Goal: Transaction & Acquisition: Book appointment/travel/reservation

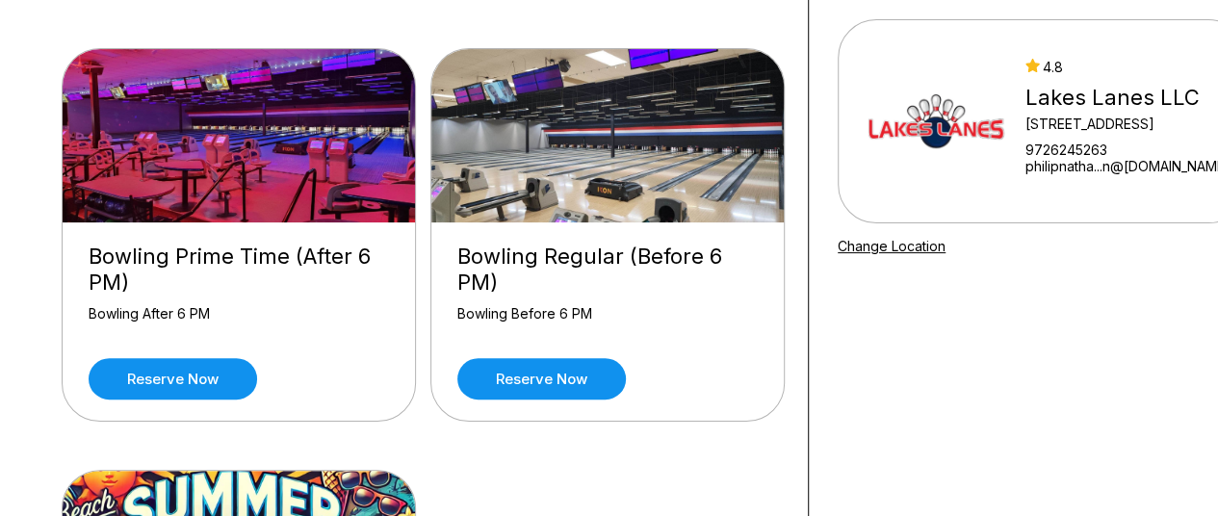
scroll to position [161, 0]
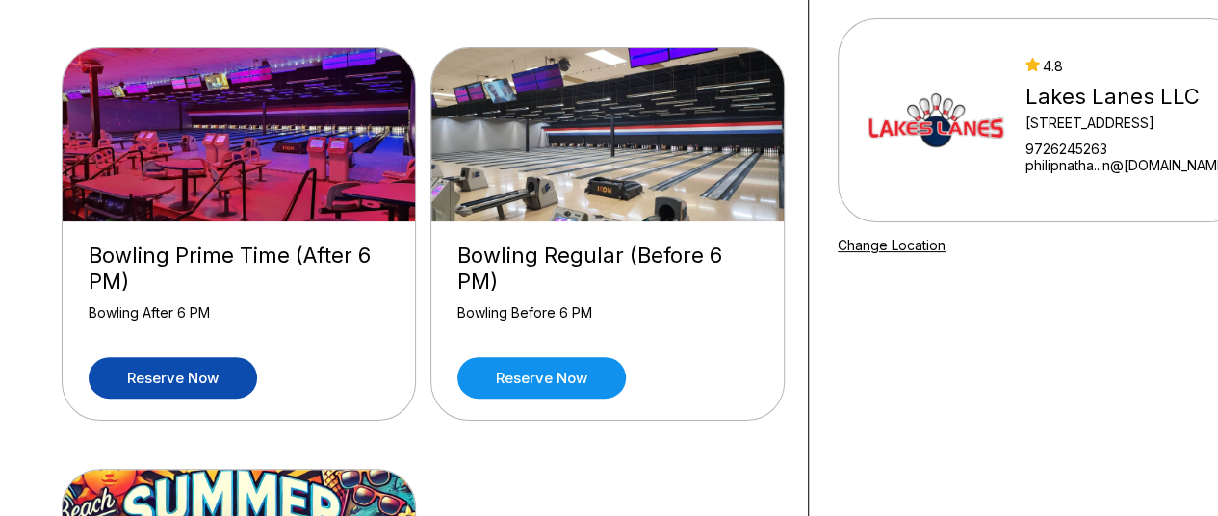
click at [201, 357] on link "Reserve now" at bounding box center [173, 377] width 168 height 41
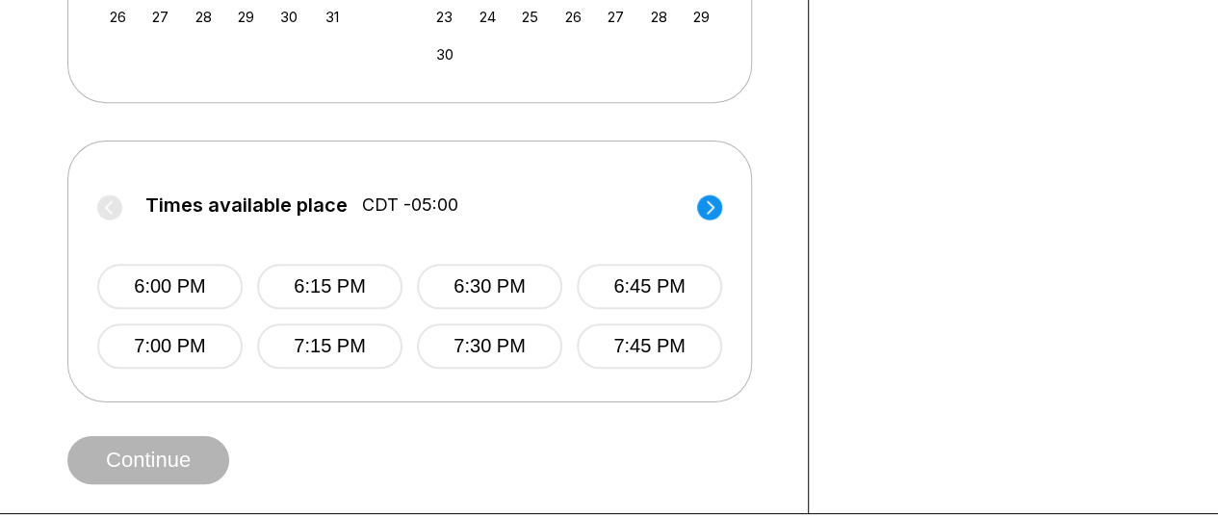
scroll to position [709, 0]
click at [434, 342] on button "7:30 PM" at bounding box center [489, 346] width 145 height 45
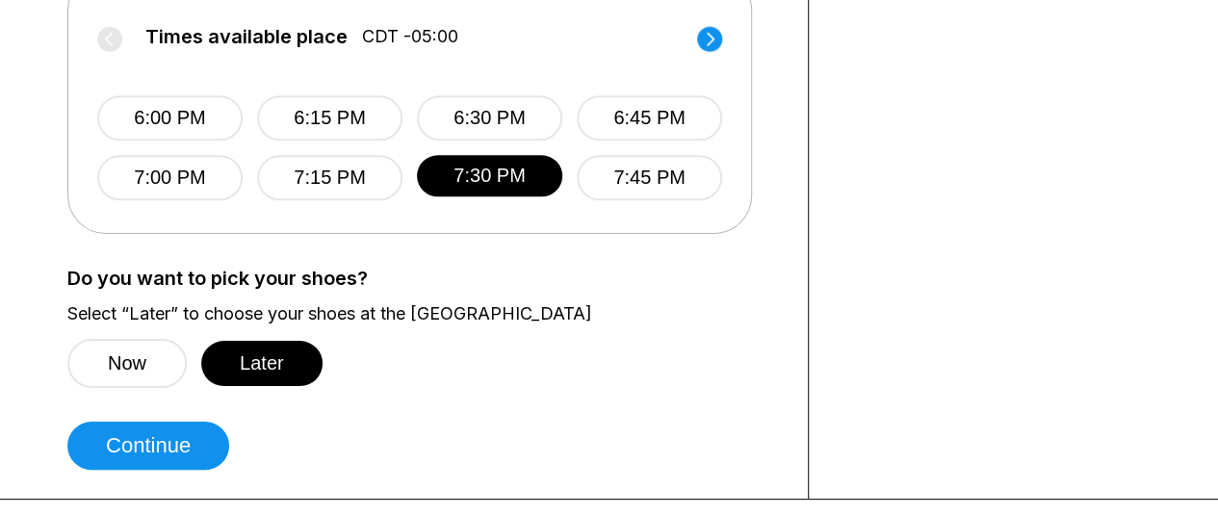
scroll to position [895, 0]
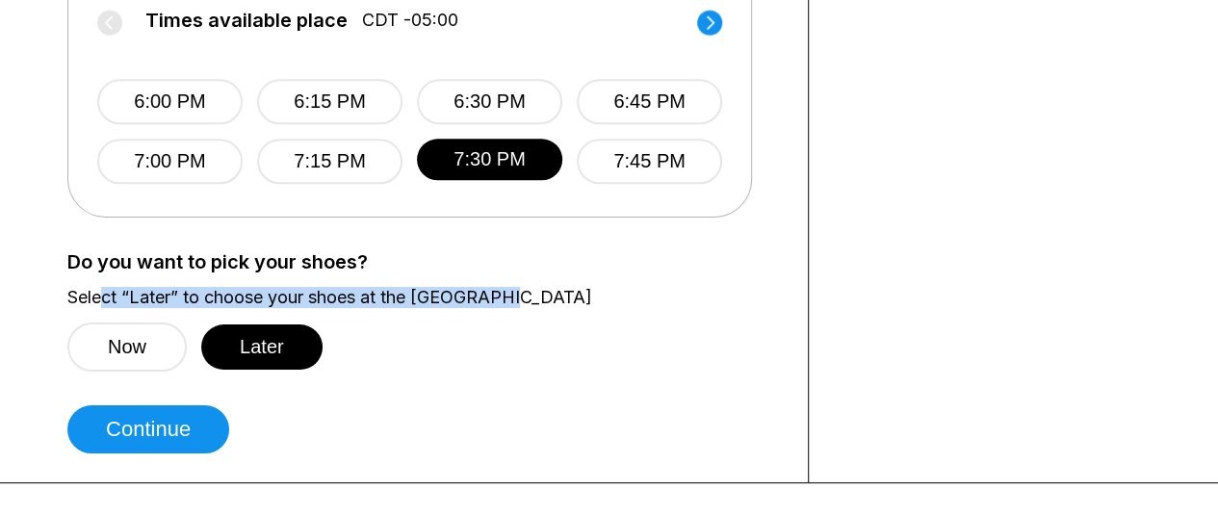
drag, startPoint x: 101, startPoint y: 281, endPoint x: 508, endPoint y: 283, distance: 407.1
click at [508, 283] on div "Do you want to pick your shoes? Select “Later” to choose your shoes at the [GEO…" at bounding box center [422, 311] width 711 height 120
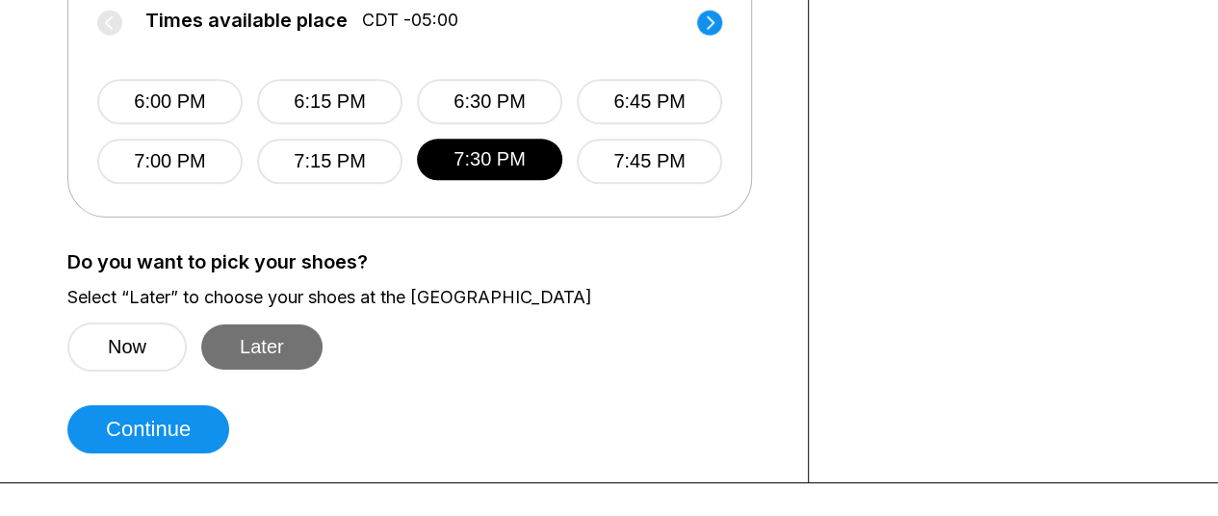
click at [248, 346] on button "Later" at bounding box center [261, 346] width 121 height 45
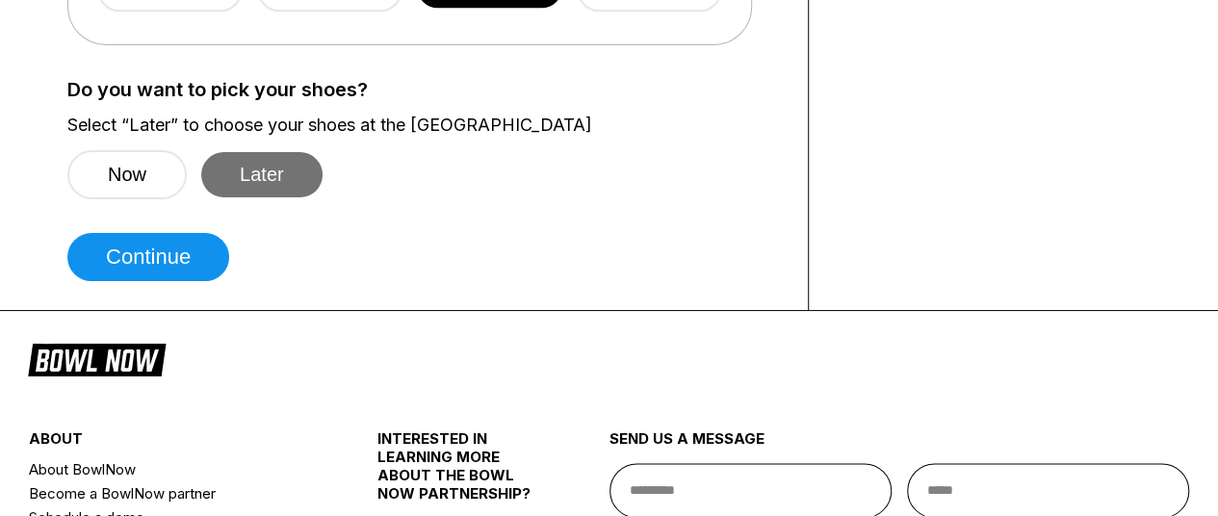
scroll to position [1066, 0]
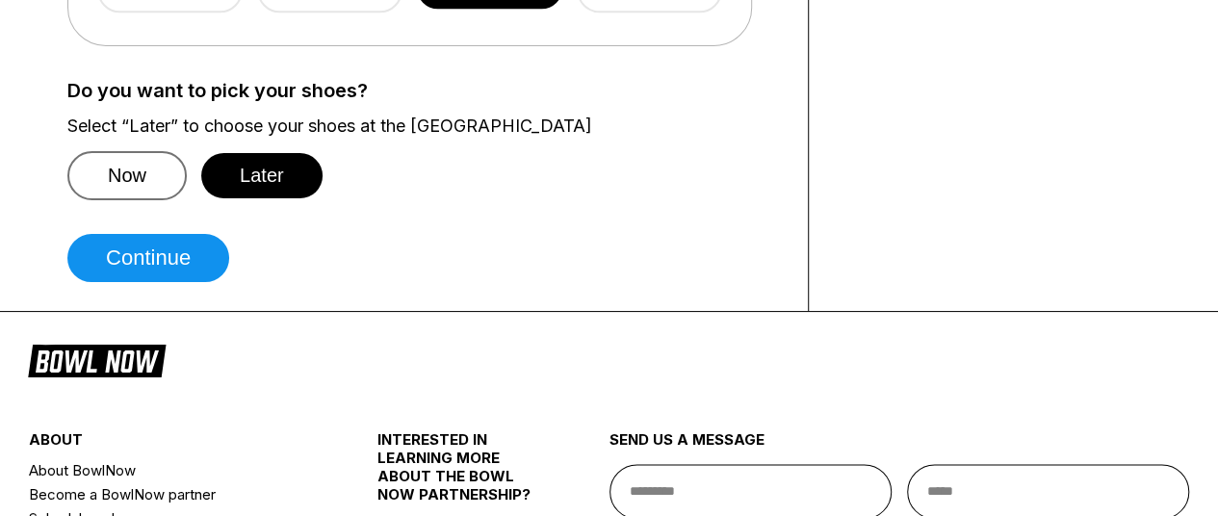
click at [121, 170] on button "Now" at bounding box center [126, 175] width 119 height 49
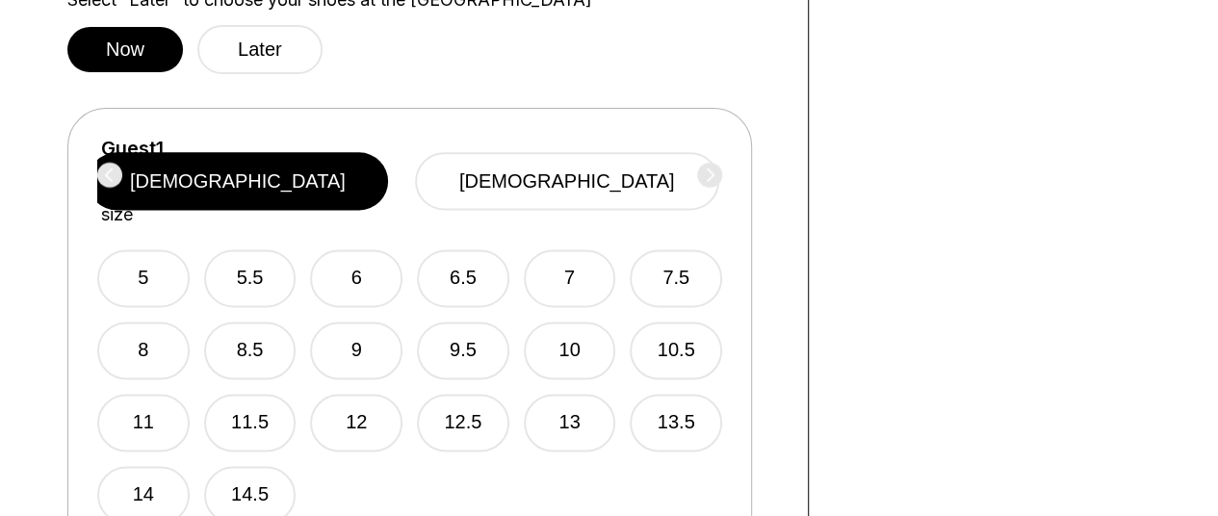
scroll to position [1230, 0]
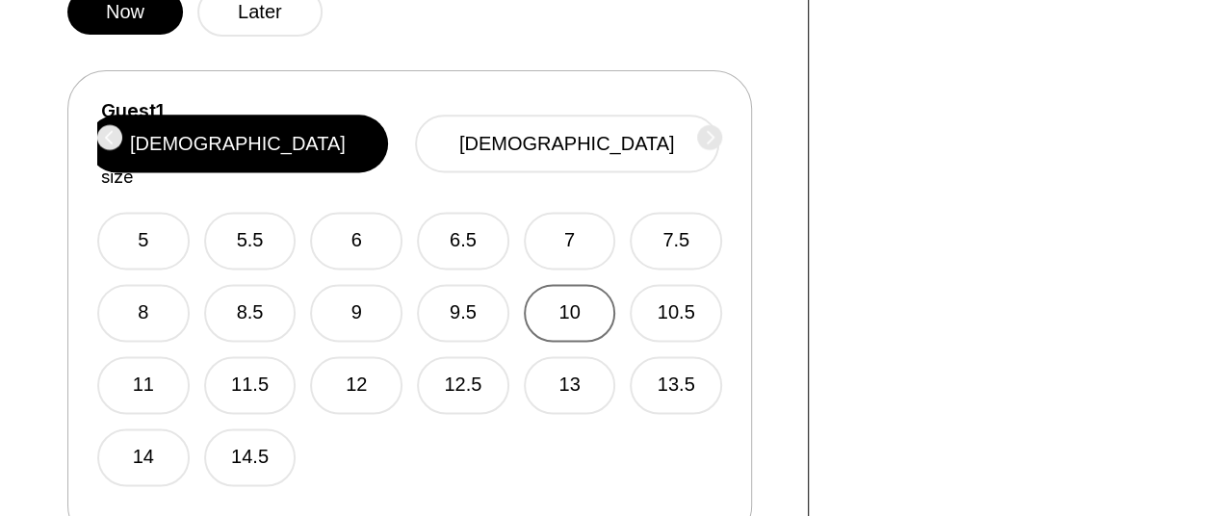
click at [556, 284] on button "10" at bounding box center [570, 313] width 92 height 58
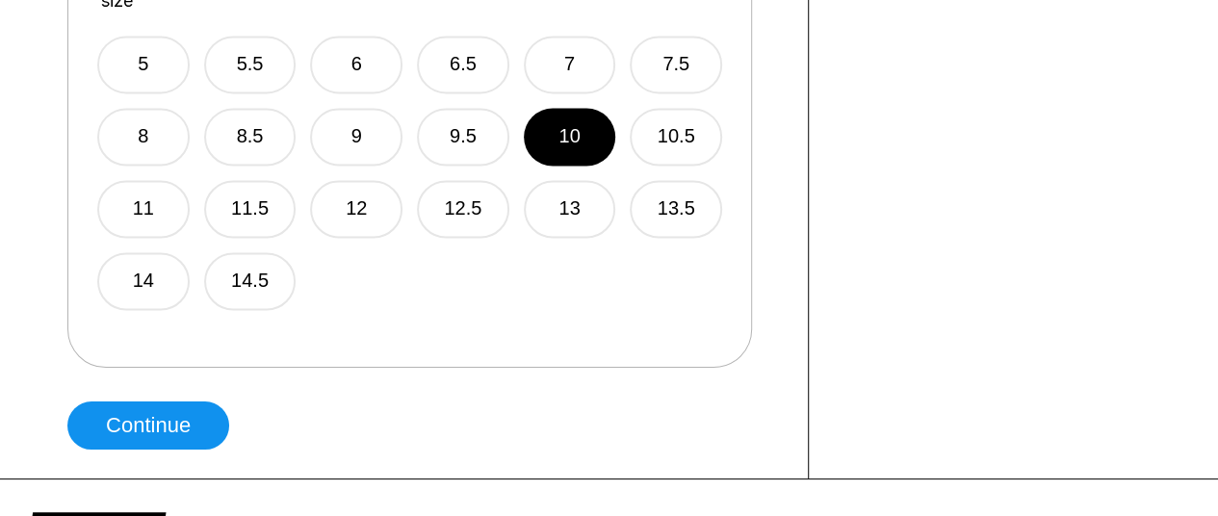
scroll to position [1407, 0]
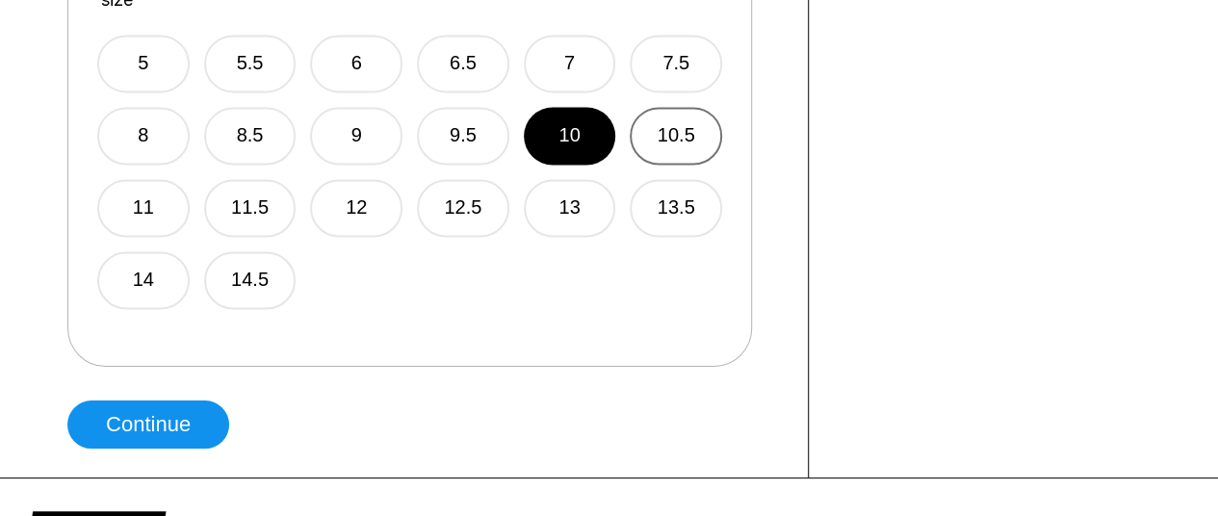
click at [662, 107] on button "10.5" at bounding box center [675, 136] width 92 height 58
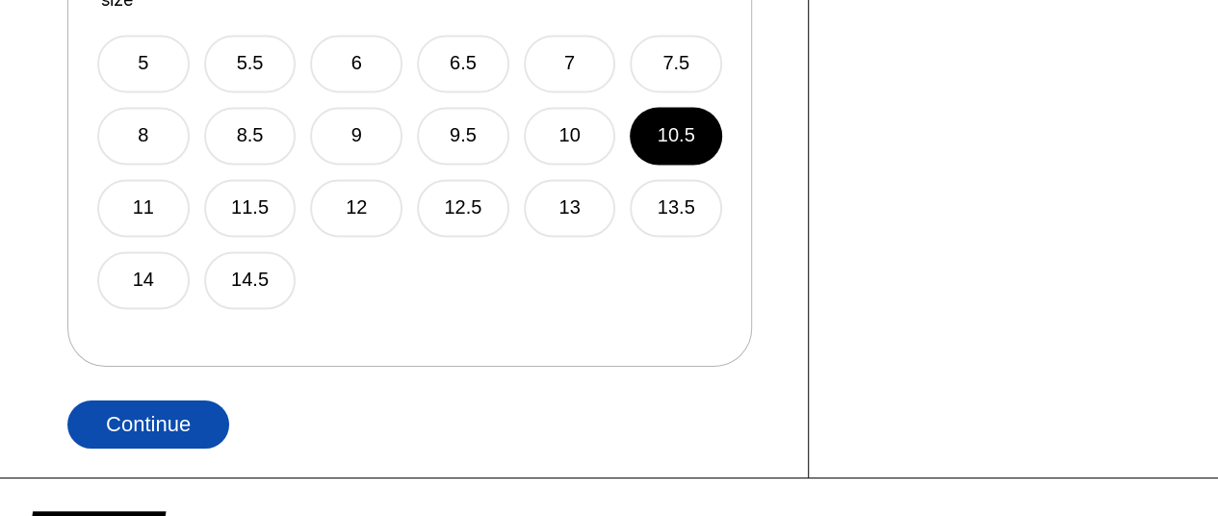
click at [191, 429] on button "Continue" at bounding box center [148, 424] width 162 height 48
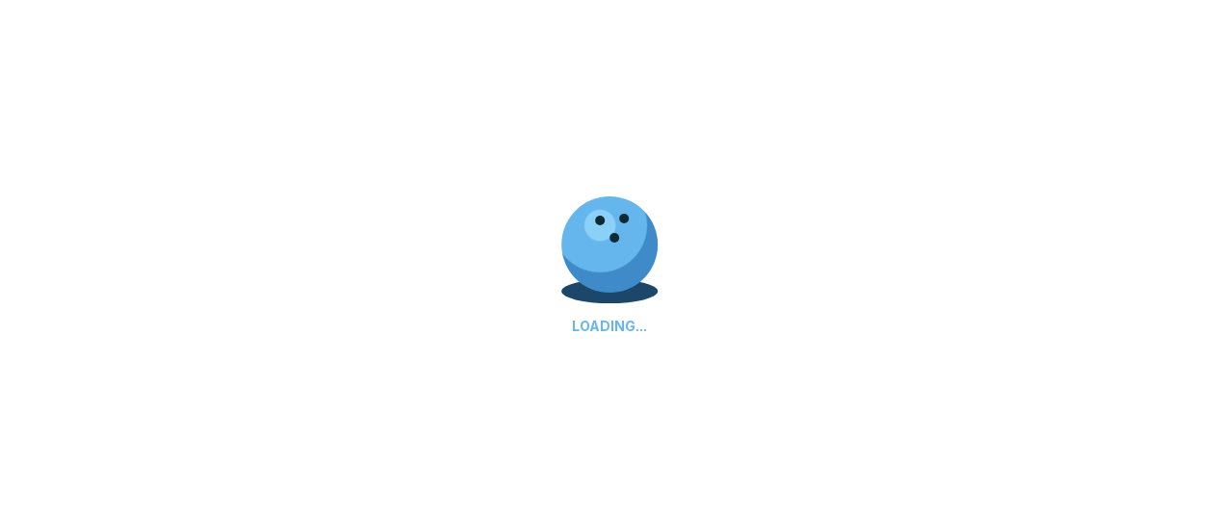
select select "**"
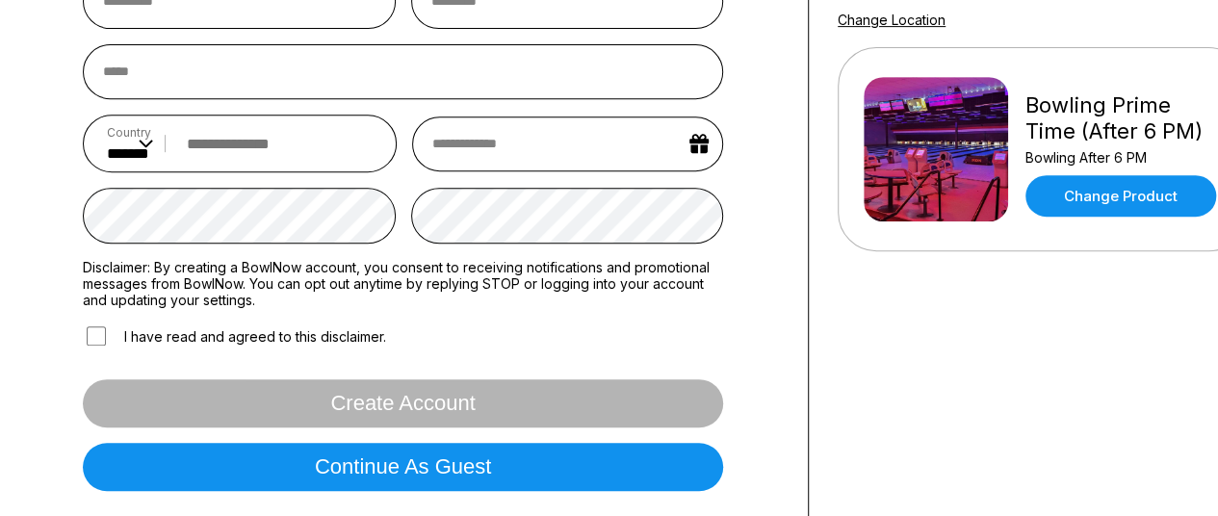
click at [476, 443] on button "Continue as guest" at bounding box center [403, 467] width 640 height 48
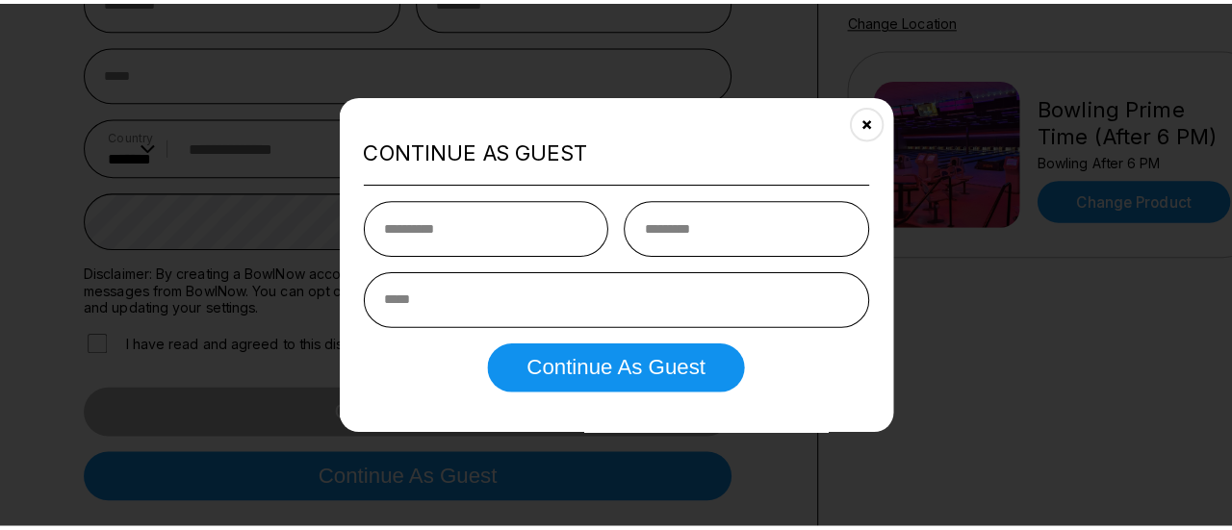
scroll to position [358, 0]
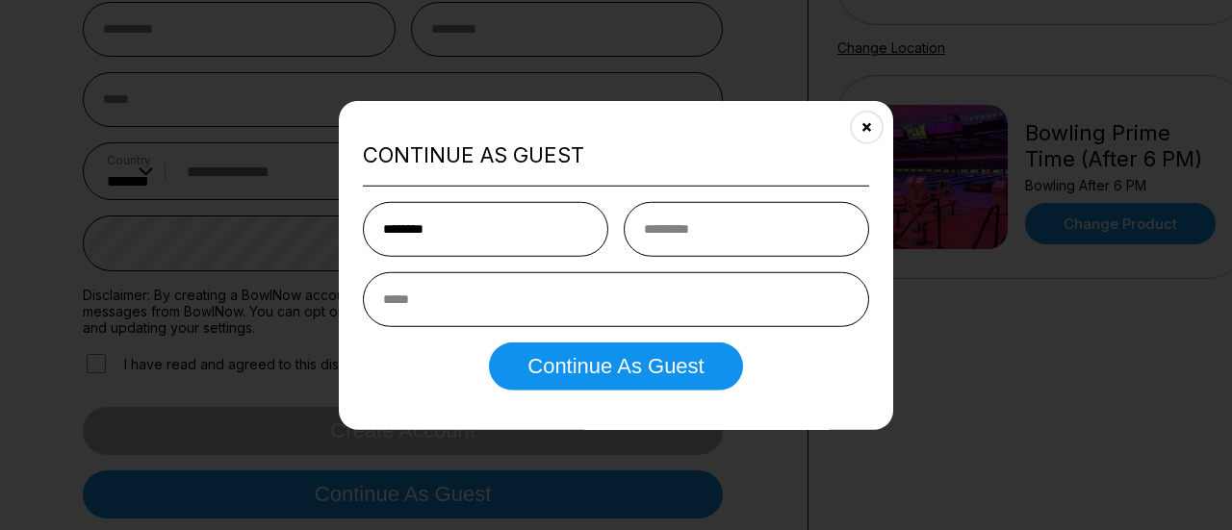
type input "********"
type input "****"
type input "*********"
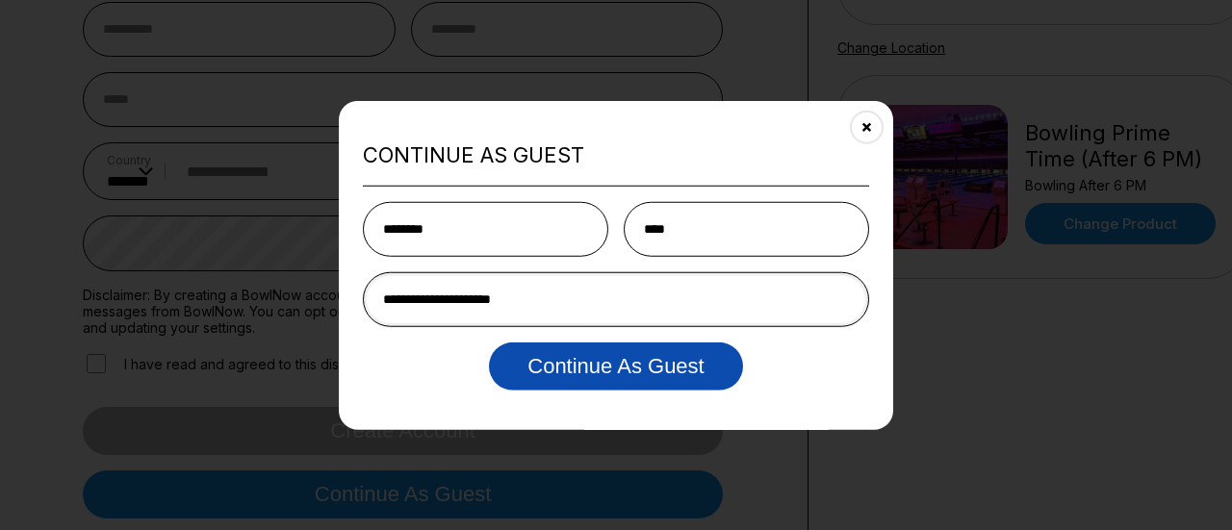
type input "**********"
click at [665, 360] on button "Continue as Guest" at bounding box center [615, 367] width 253 height 48
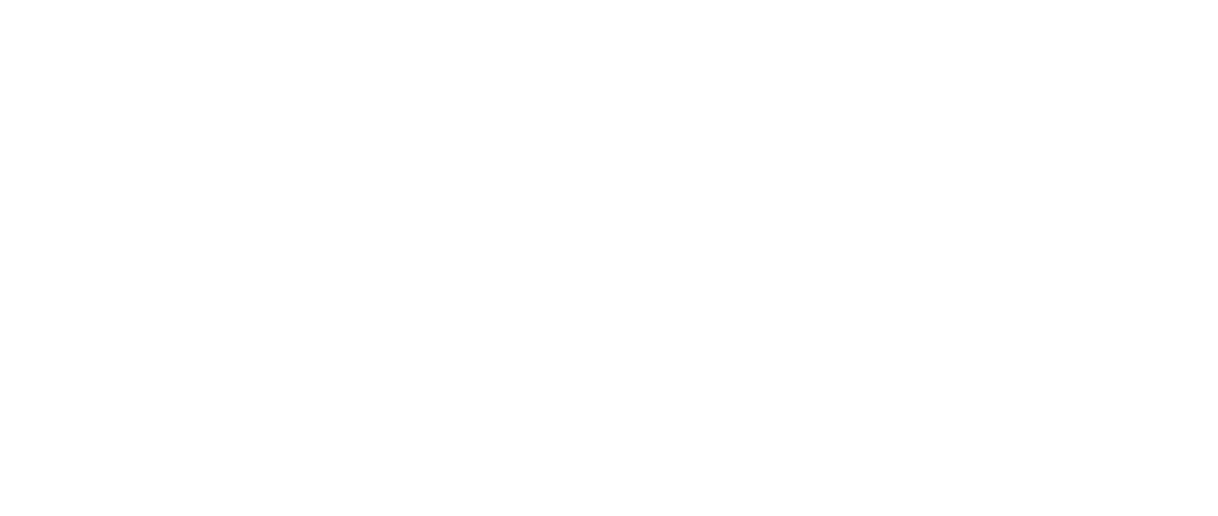
scroll to position [0, 0]
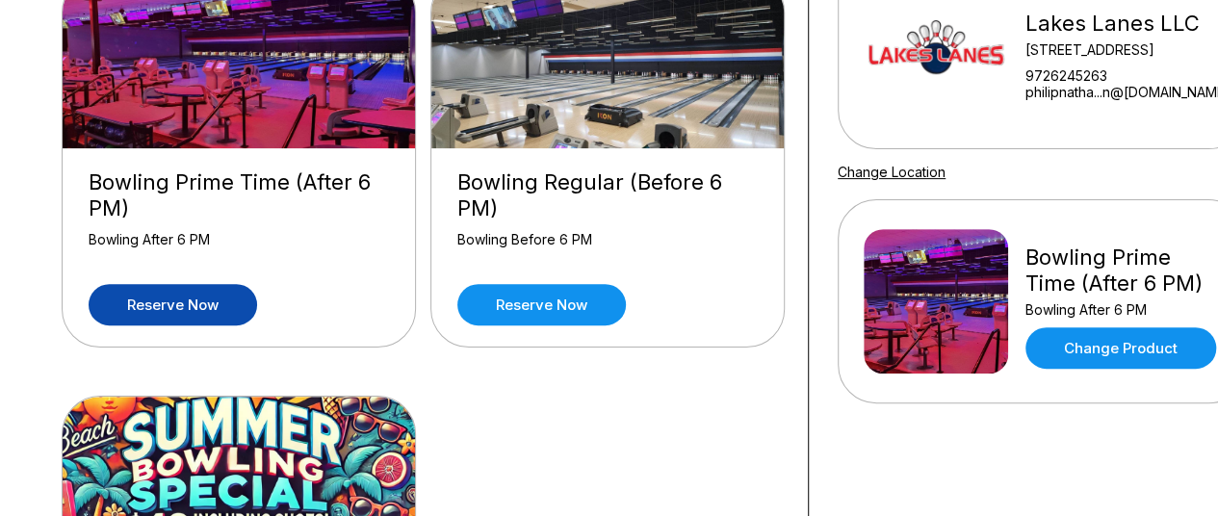
scroll to position [233, 0]
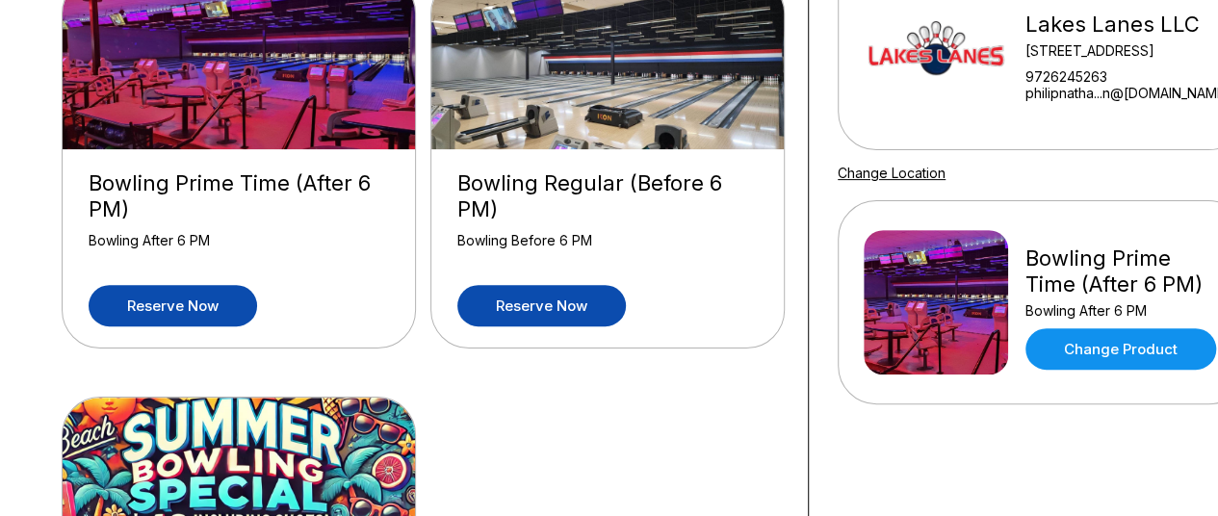
click at [547, 307] on link "Reserve now" at bounding box center [541, 305] width 168 height 41
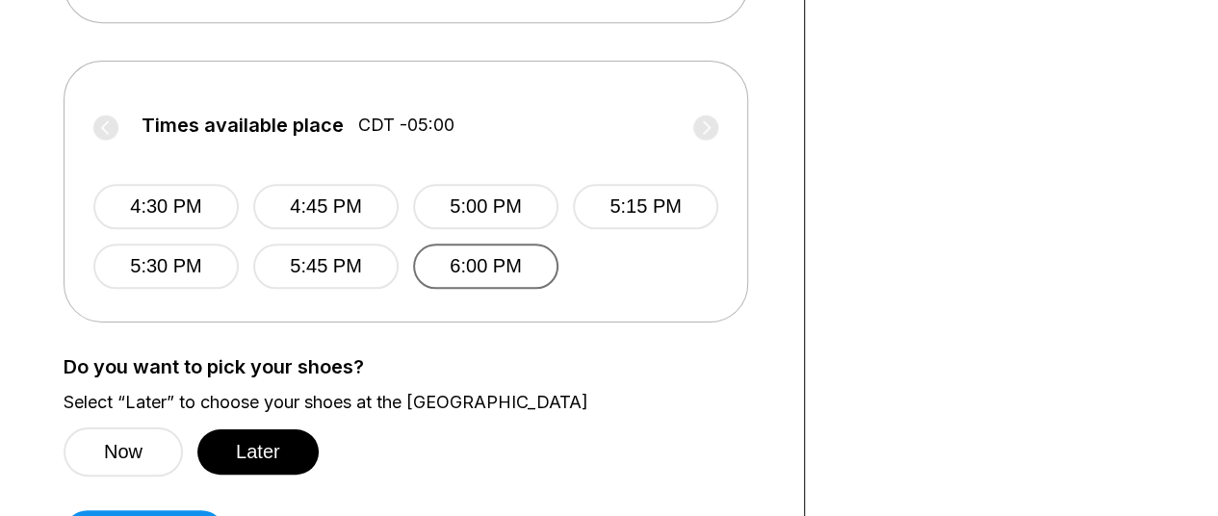
scroll to position [808, 4]
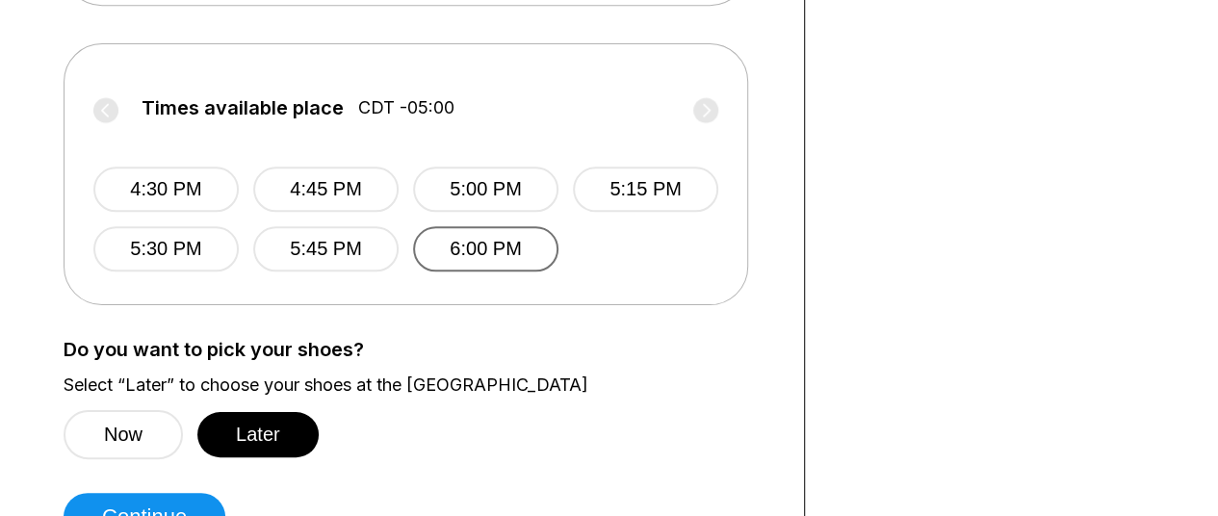
click at [522, 255] on button "6:00 PM" at bounding box center [485, 248] width 145 height 45
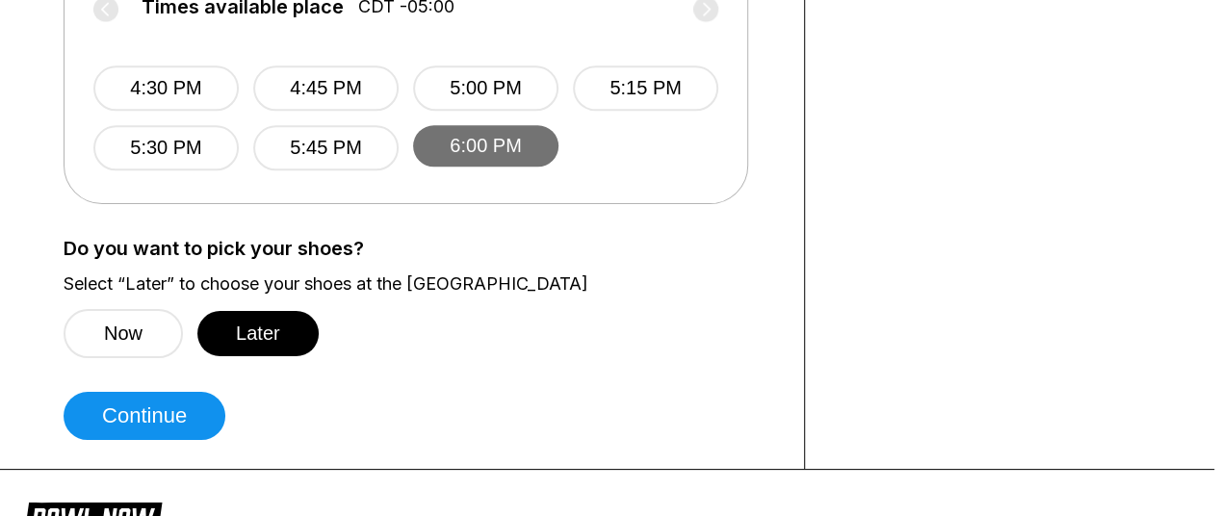
scroll to position [908, 4]
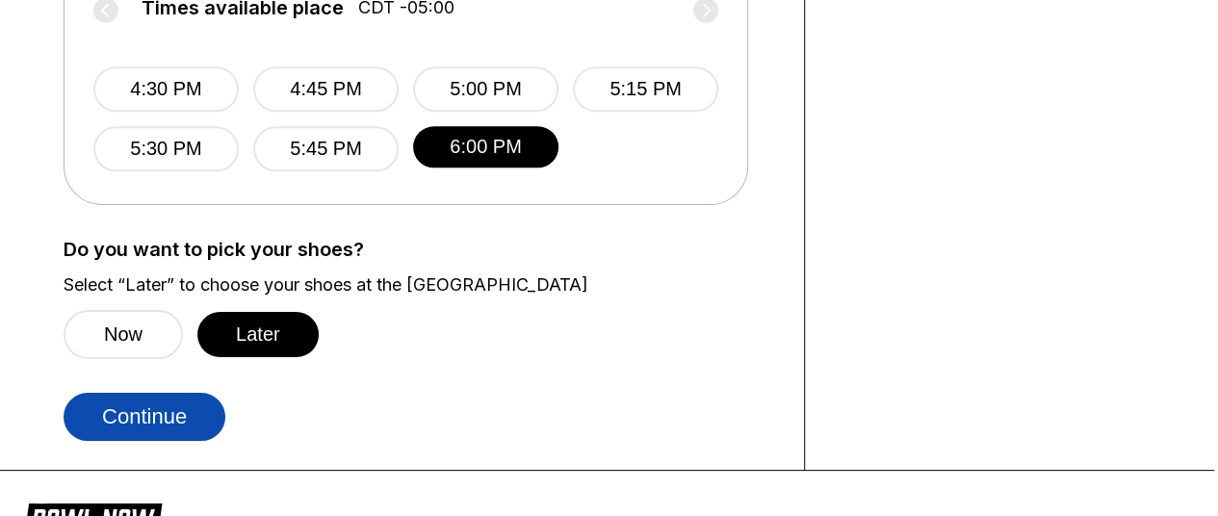
click at [160, 418] on button "Continue" at bounding box center [145, 417] width 162 height 48
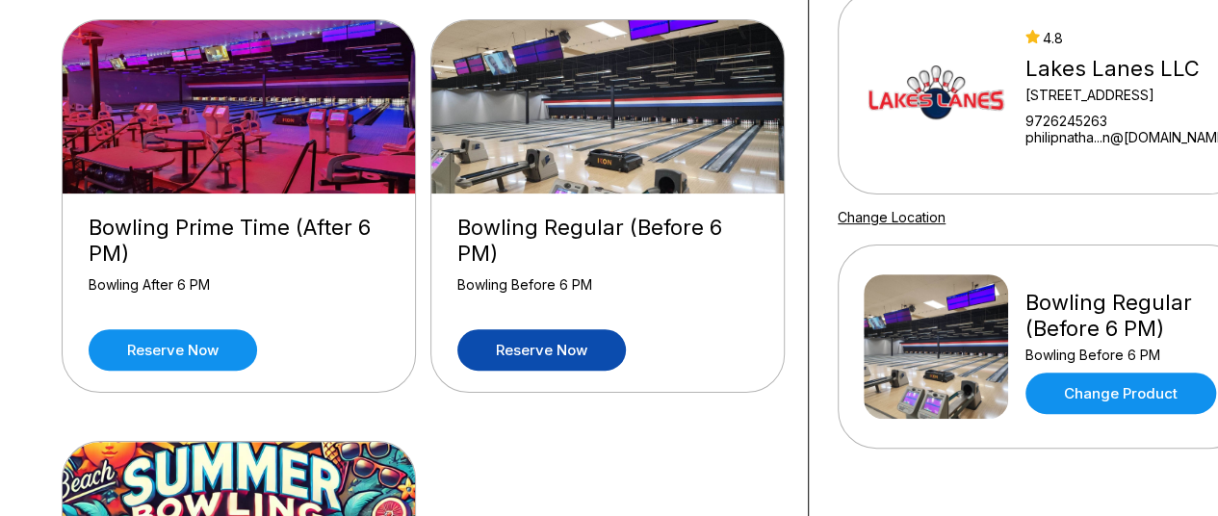
scroll to position [218, 0]
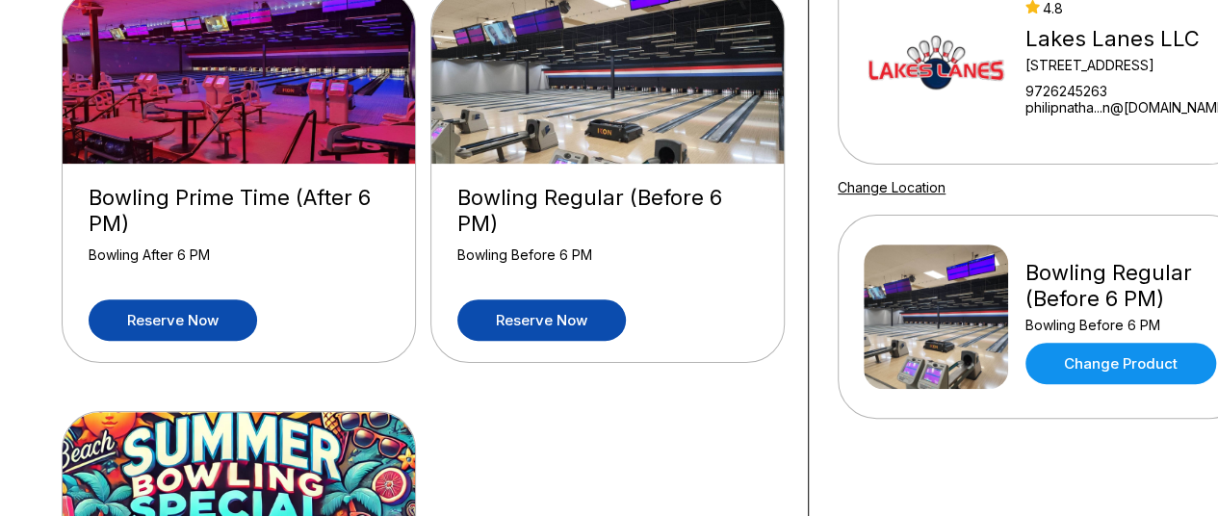
click at [142, 307] on link "Reserve now" at bounding box center [173, 319] width 168 height 41
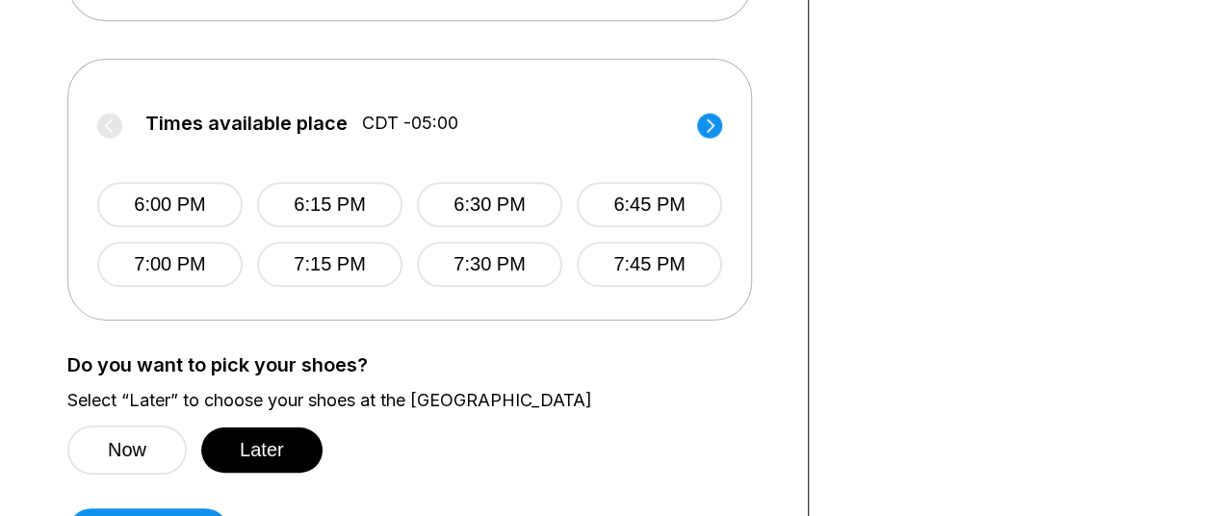
scroll to position [794, 0]
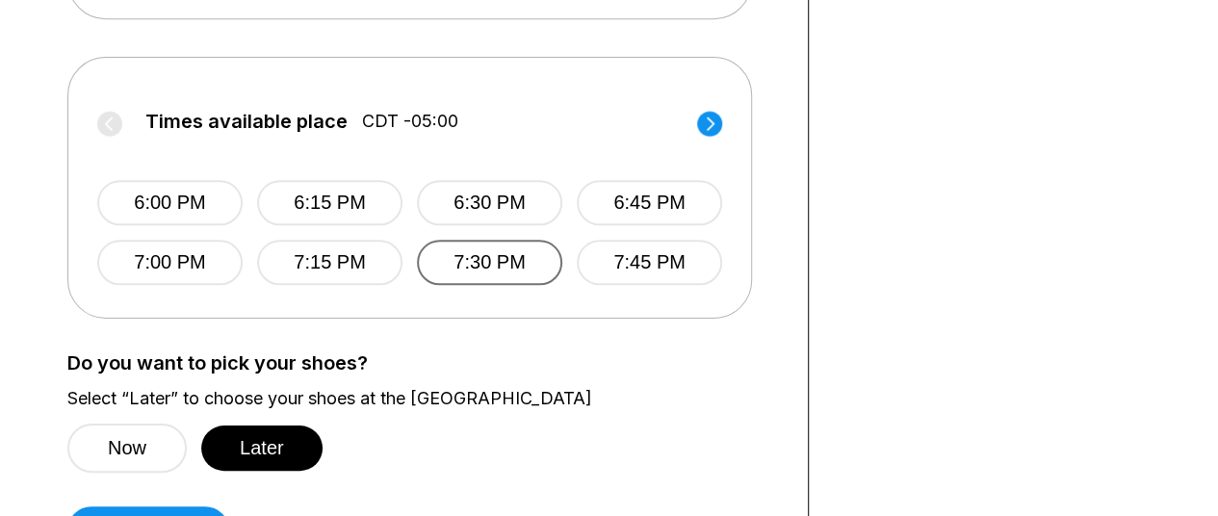
click at [518, 258] on button "7:30 PM" at bounding box center [489, 262] width 145 height 45
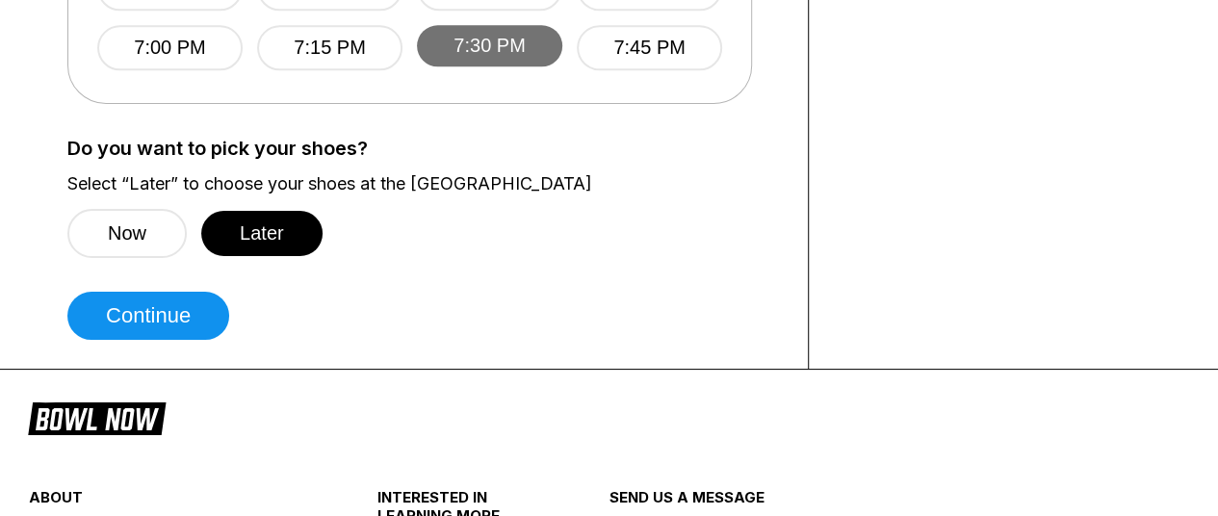
scroll to position [1111, 0]
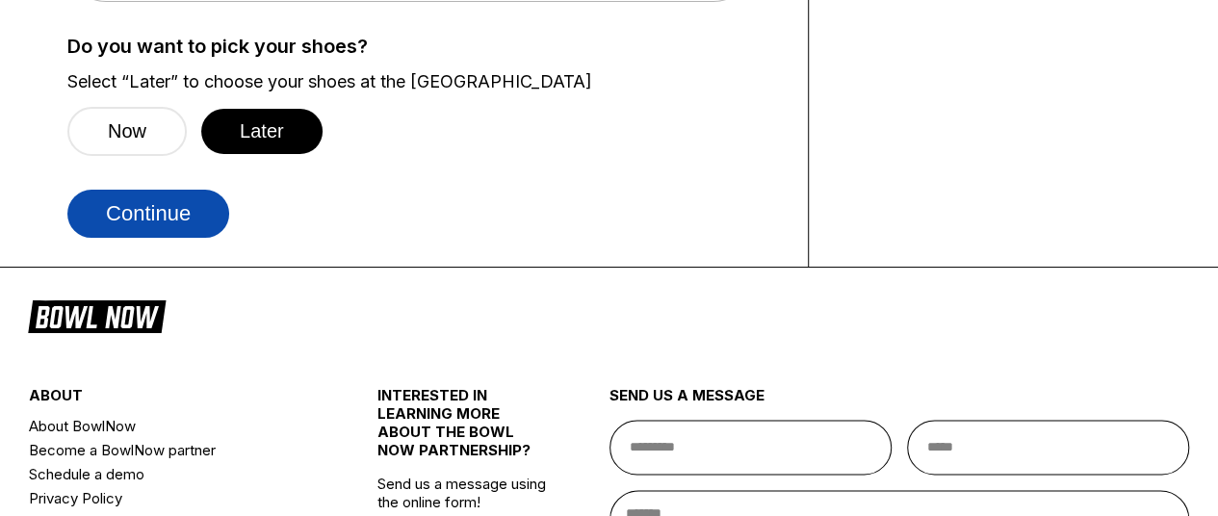
click at [187, 210] on button "Continue" at bounding box center [148, 214] width 162 height 48
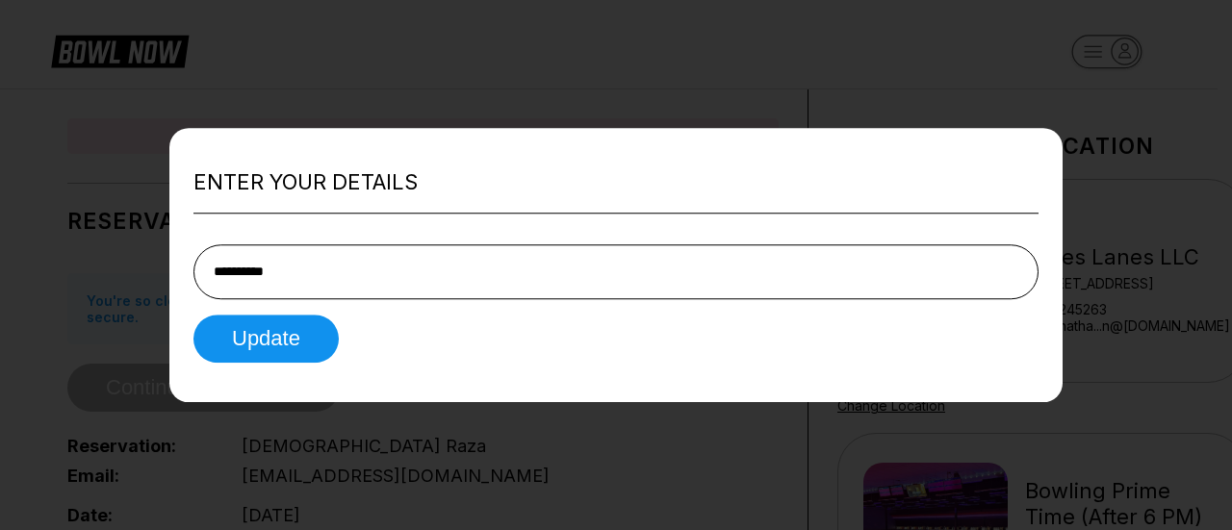
type input "**********"
click at [193, 315] on button "Update" at bounding box center [265, 339] width 145 height 48
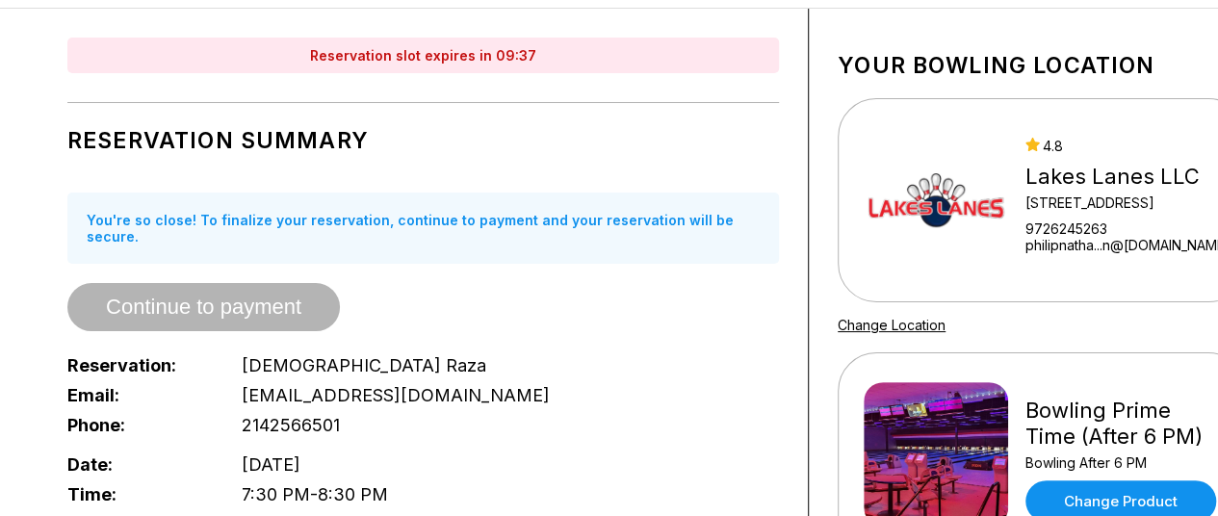
scroll to position [106, 0]
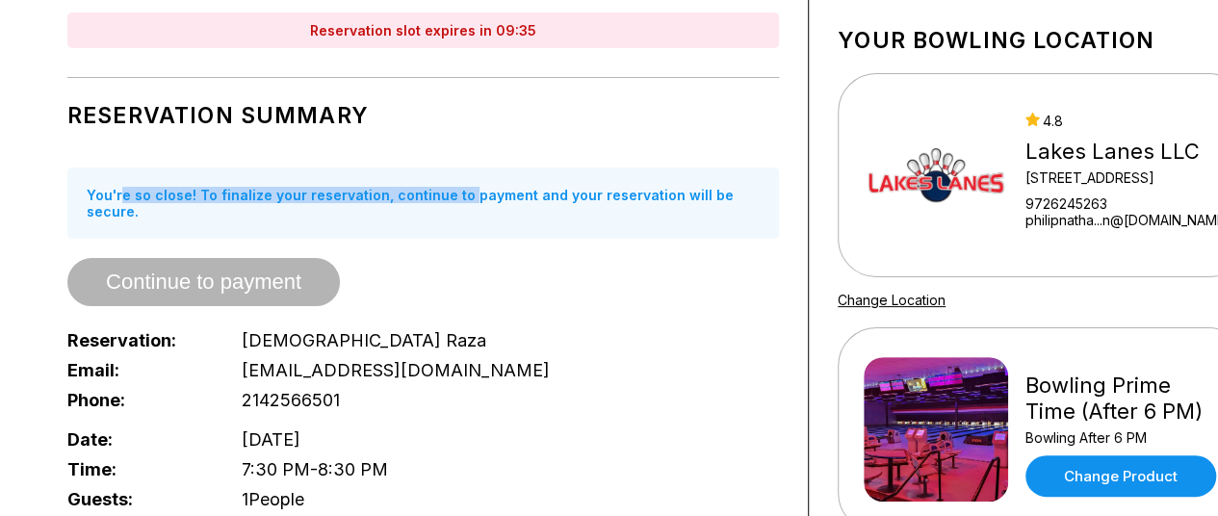
drag, startPoint x: 122, startPoint y: 188, endPoint x: 457, endPoint y: 174, distance: 335.2
click at [457, 174] on div "You're so close! To finalize your reservation, continue to payment and your res…" at bounding box center [422, 202] width 711 height 71
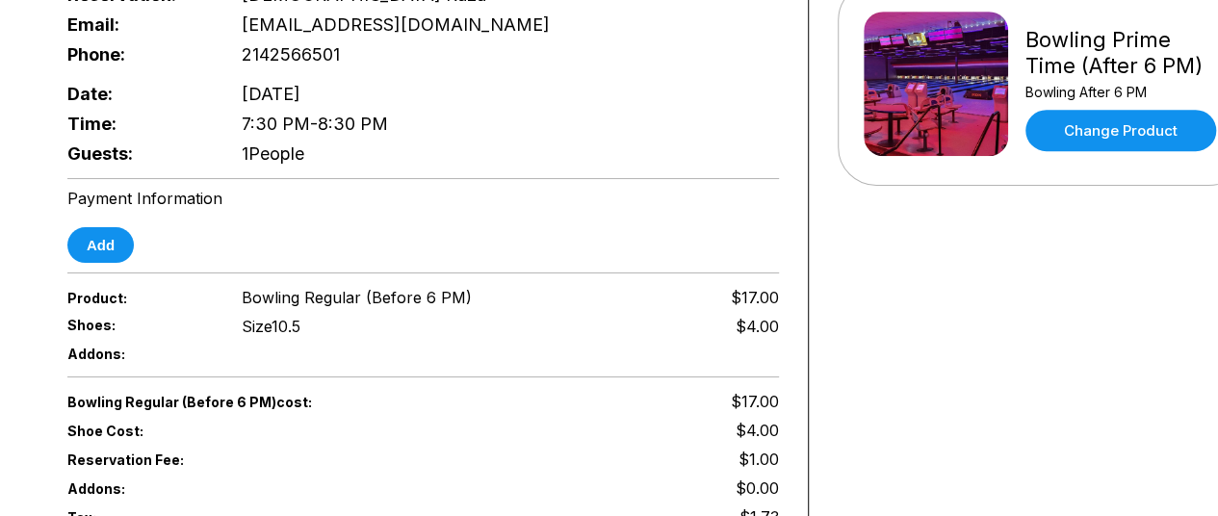
scroll to position [366, 0]
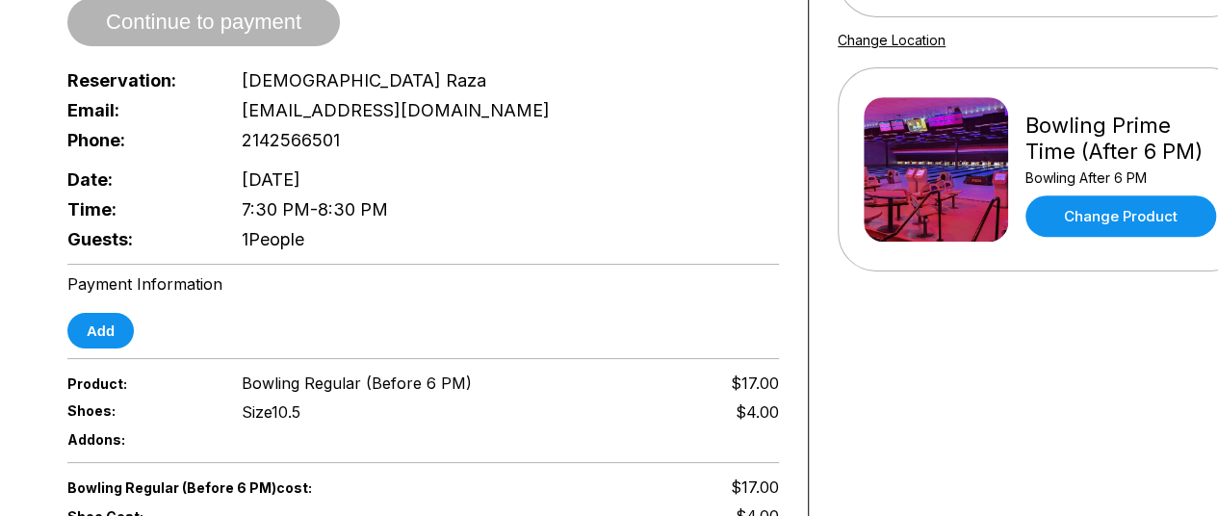
click at [618, 340] on div "Reservation slot expires in 09:25 Reservation Summary You're so close! To final…" at bounding box center [423, 267] width 770 height 1087
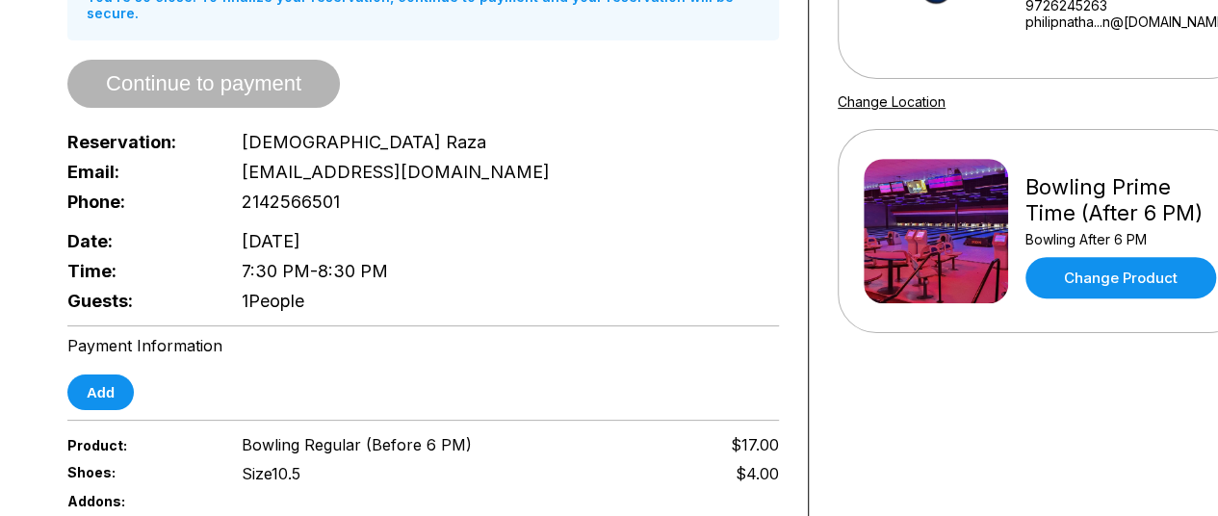
scroll to position [279, 0]
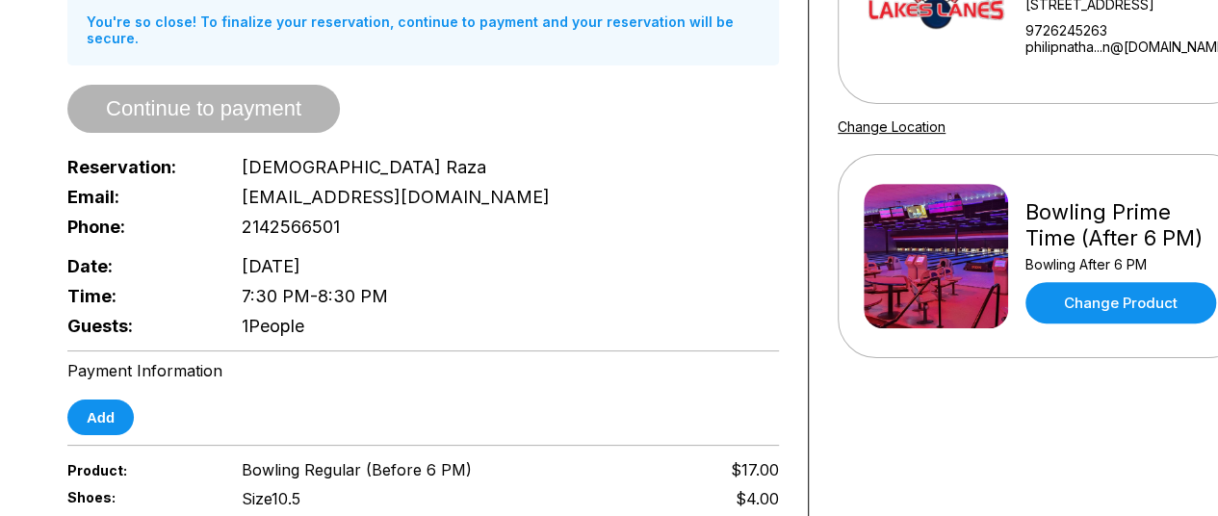
click at [618, 340] on div "Reservation slot expires in 08:12 Reservation Summary You're so close! To final…" at bounding box center [423, 353] width 770 height 1087
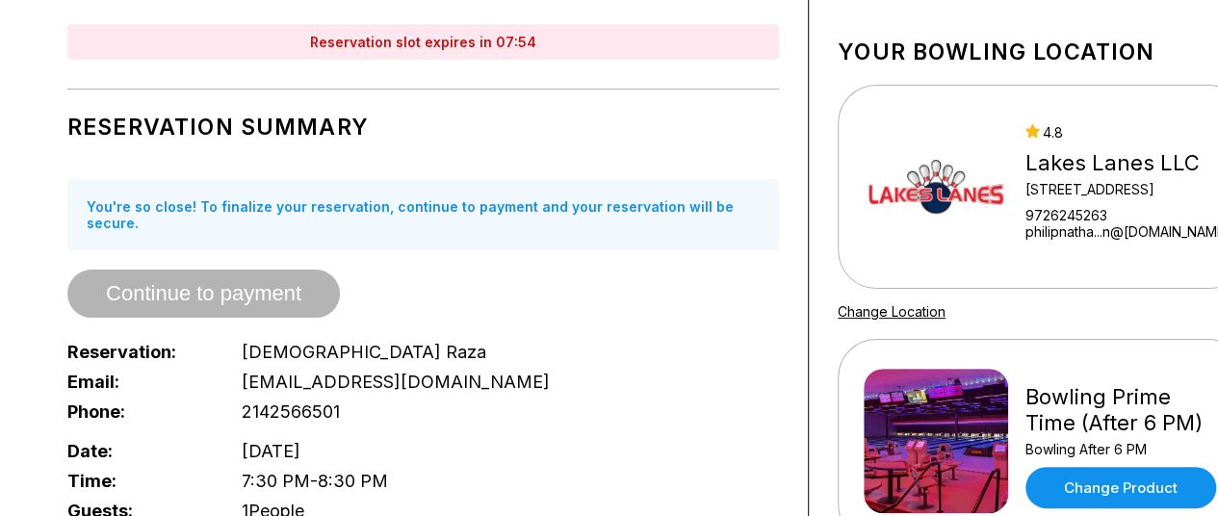
scroll to position [92, 0]
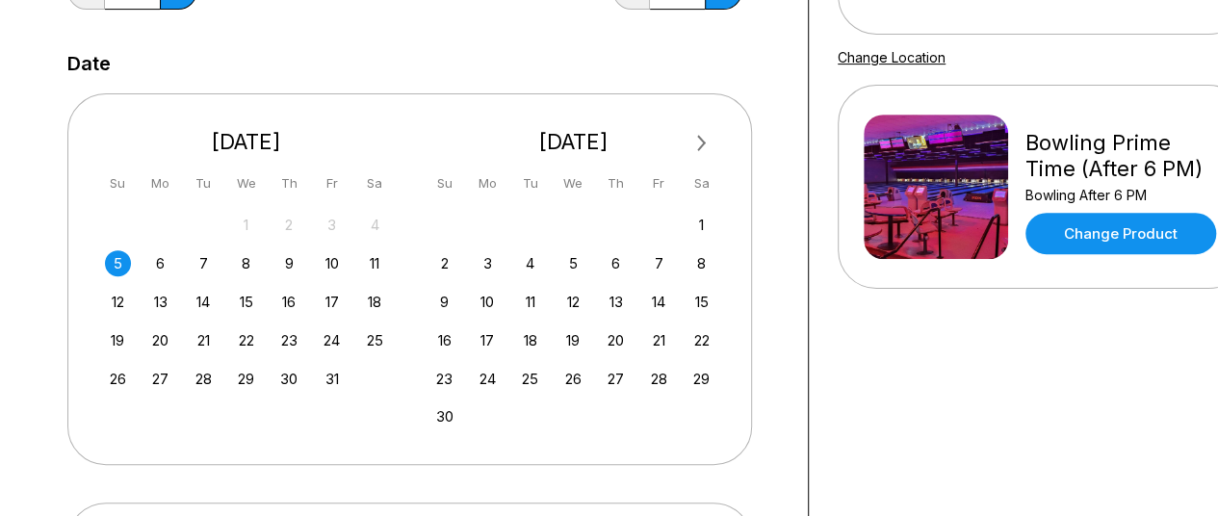
scroll to position [377, 0]
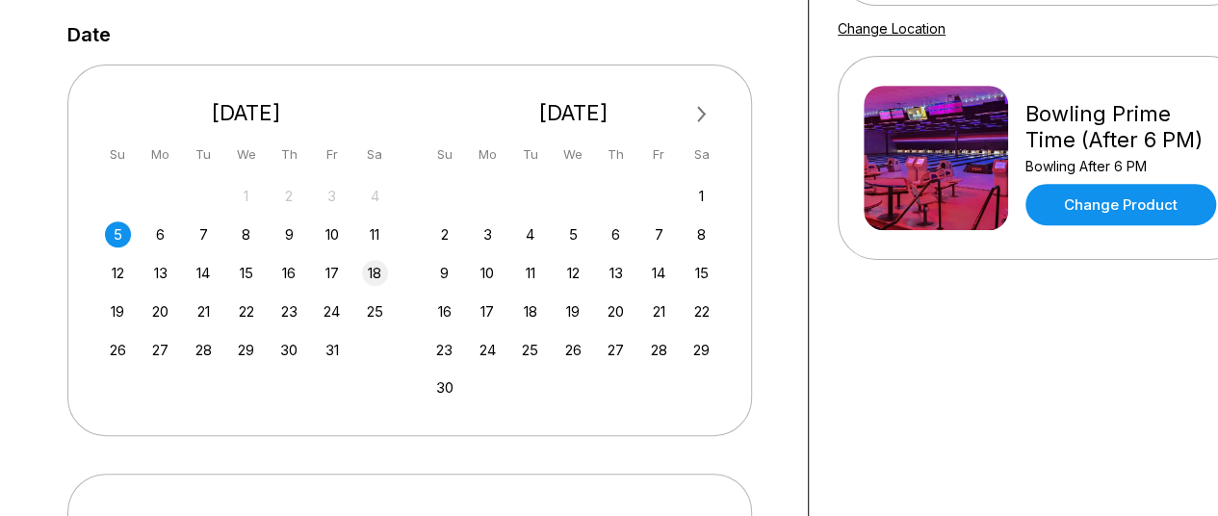
click at [366, 280] on div "18" at bounding box center [375, 273] width 26 height 26
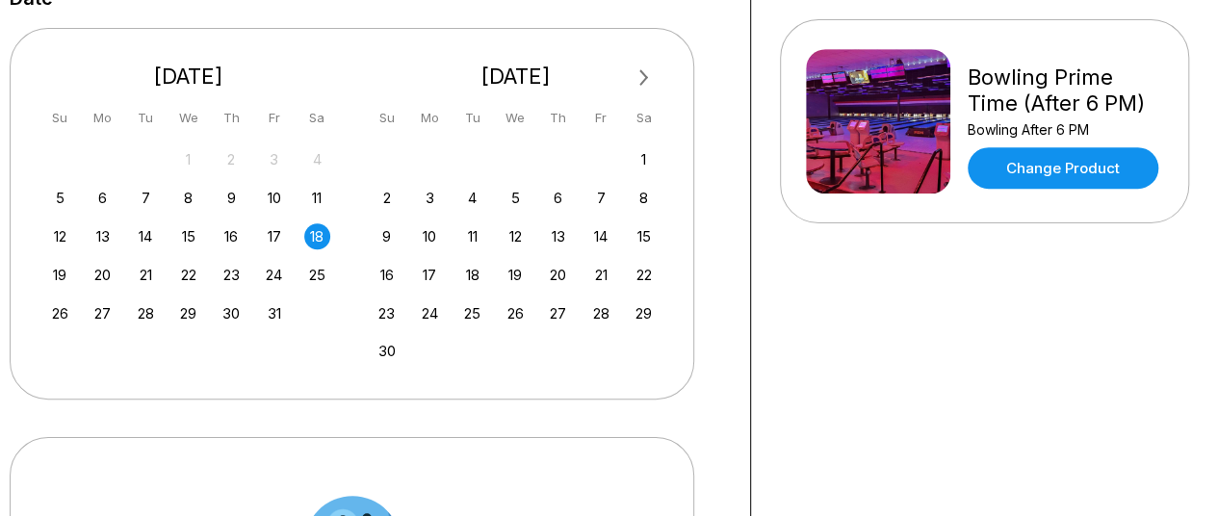
scroll to position [420, 58]
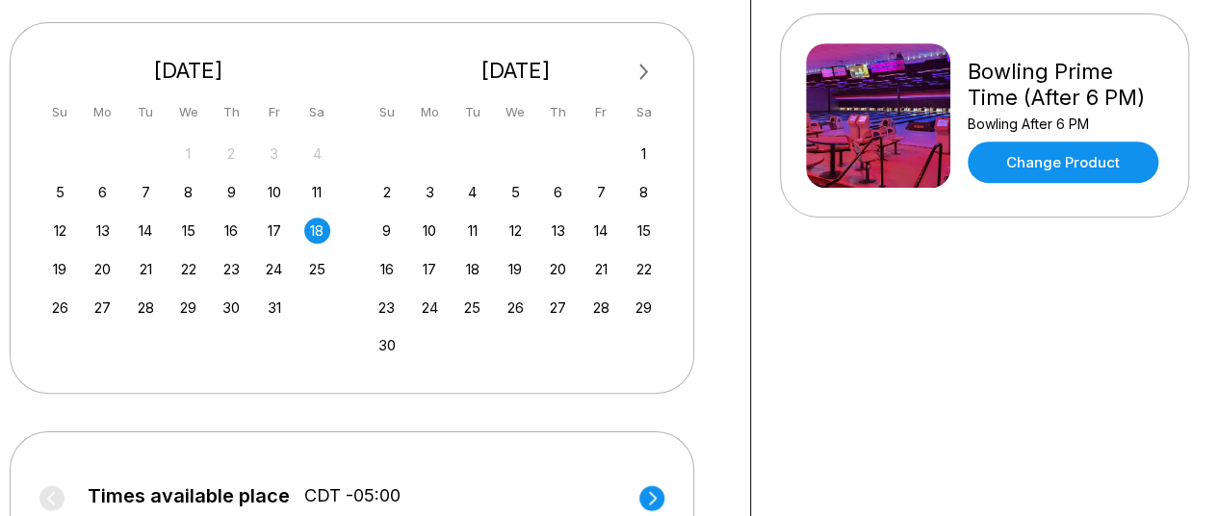
click at [50, 181] on div "5" at bounding box center [60, 192] width 26 height 26
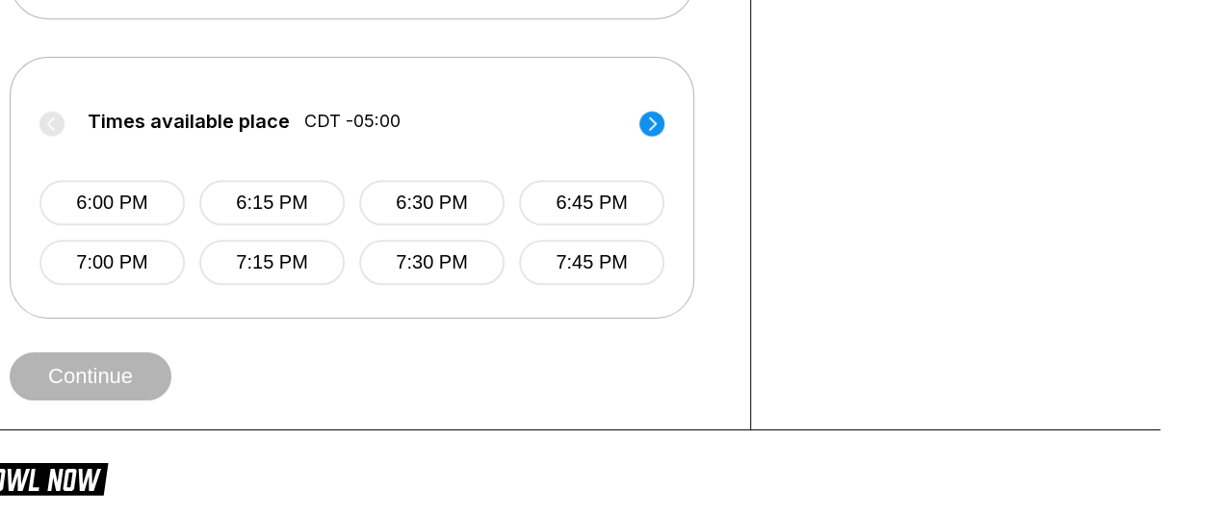
scroll to position [795, 58]
click at [610, 244] on button "7:45 PM" at bounding box center [591, 261] width 145 height 45
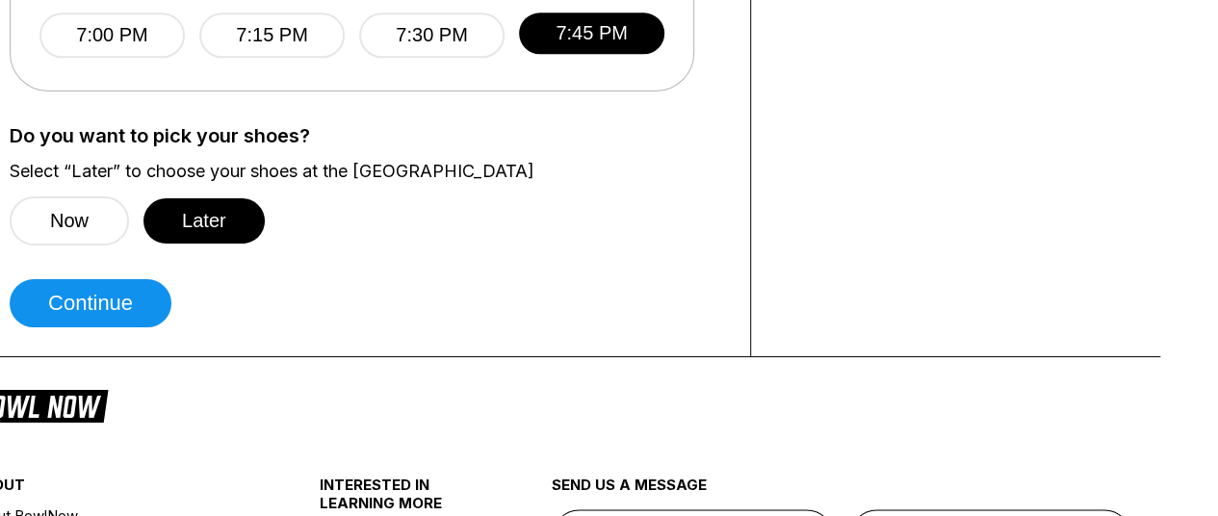
scroll to position [1038, 58]
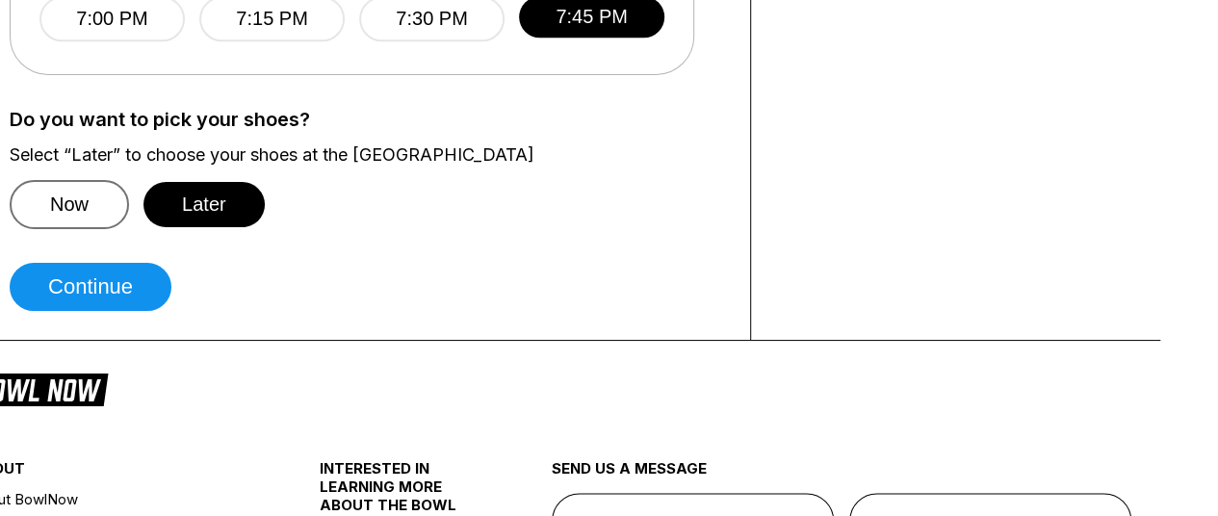
click at [80, 188] on button "Now" at bounding box center [69, 204] width 119 height 49
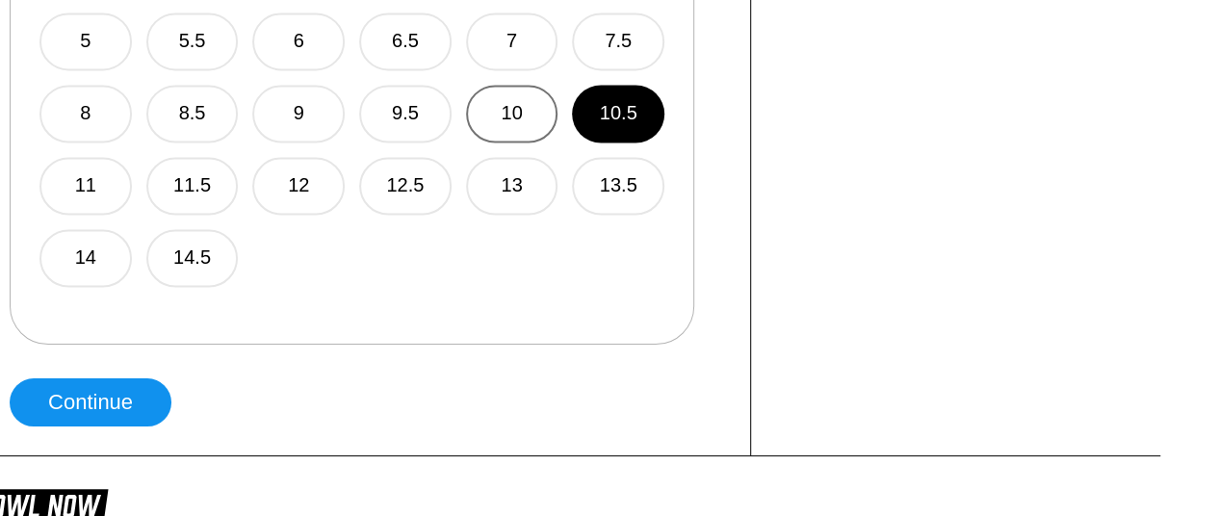
scroll to position [1430, 58]
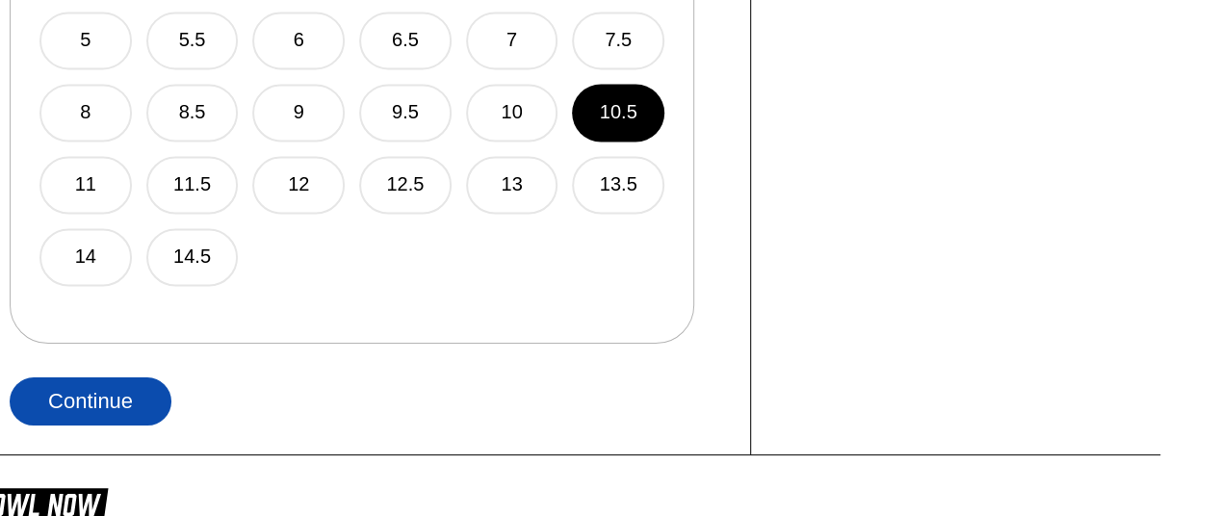
click at [135, 403] on button "Continue" at bounding box center [91, 401] width 162 height 48
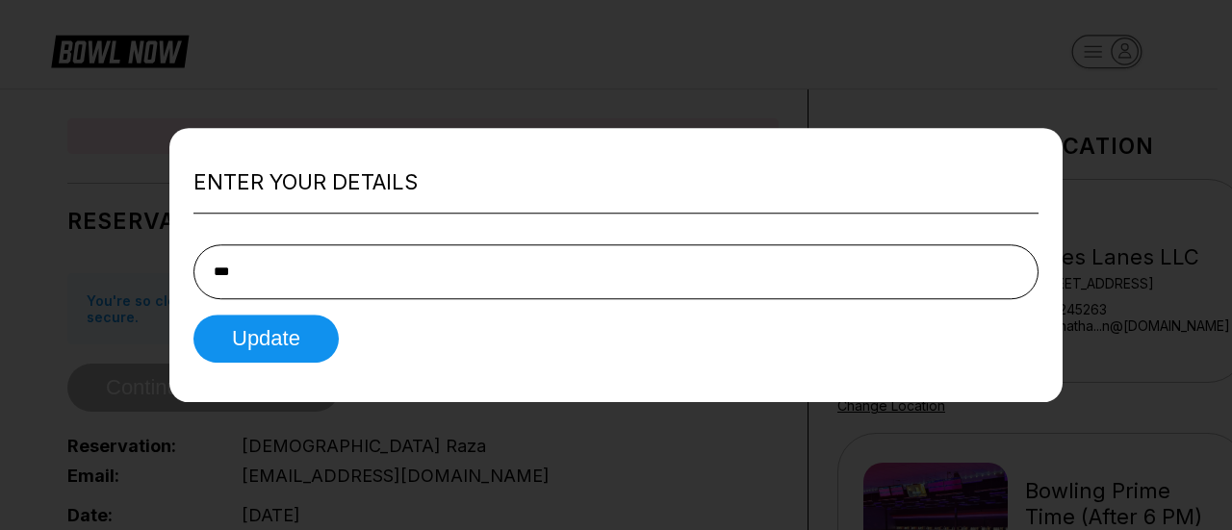
type input "**********"
click at [193, 315] on button "Update" at bounding box center [265, 339] width 145 height 48
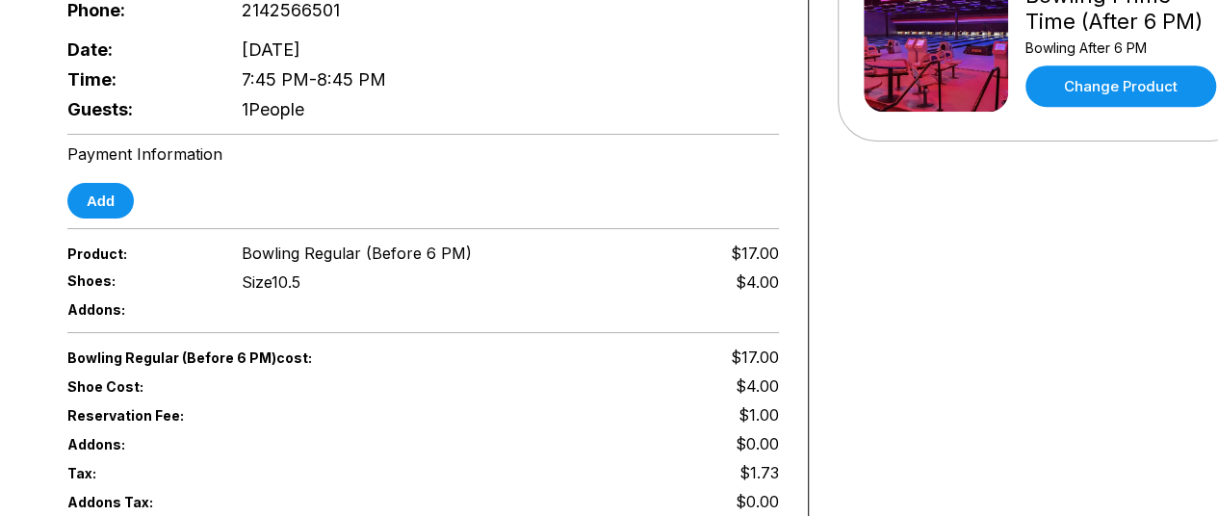
scroll to position [495, 0]
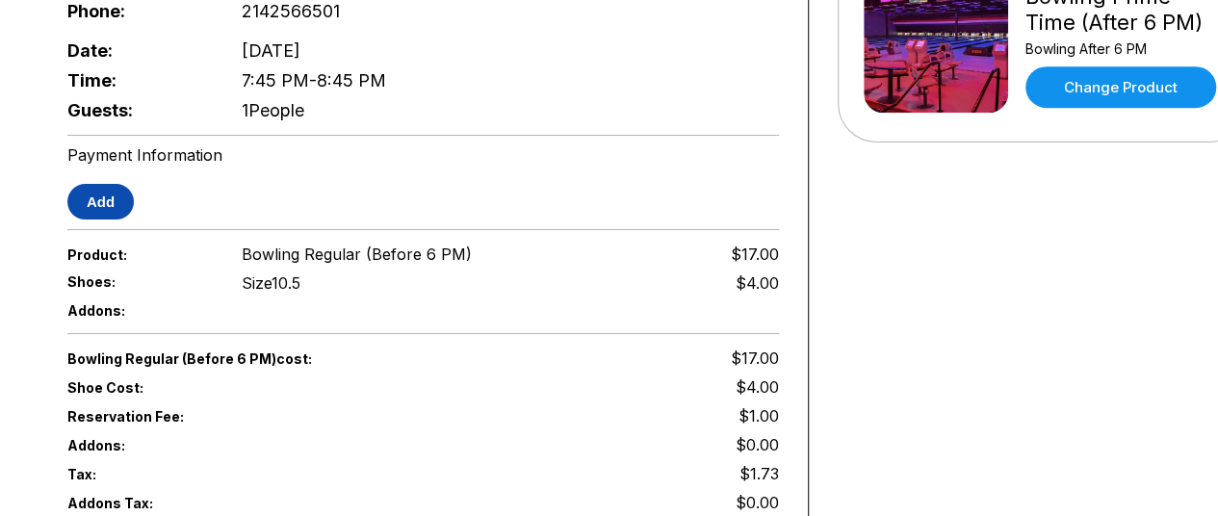
click at [83, 202] on button "Add" at bounding box center [100, 202] width 66 height 36
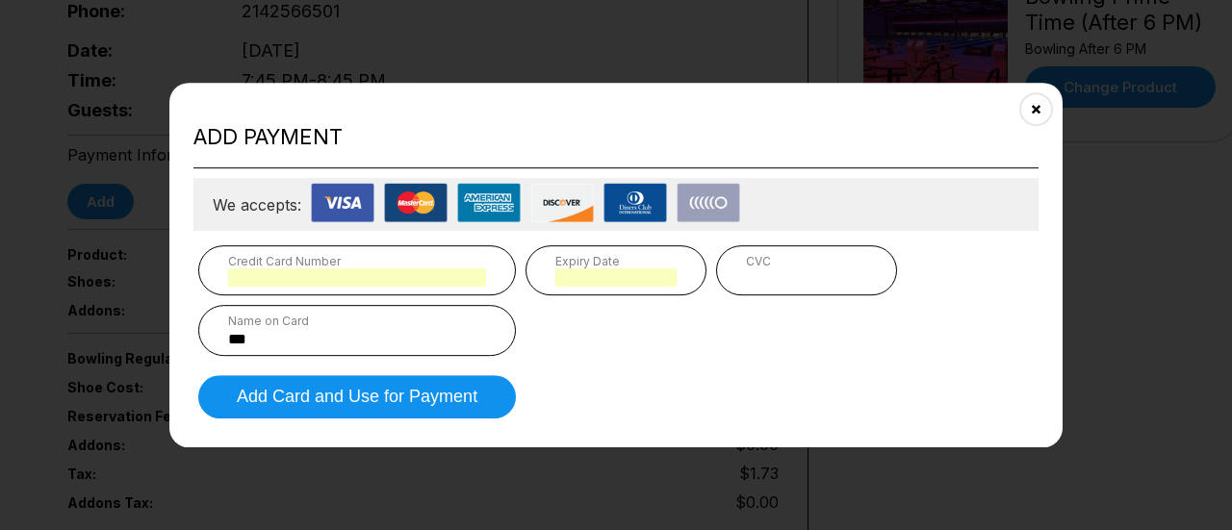
type input "**********"
type input "*"
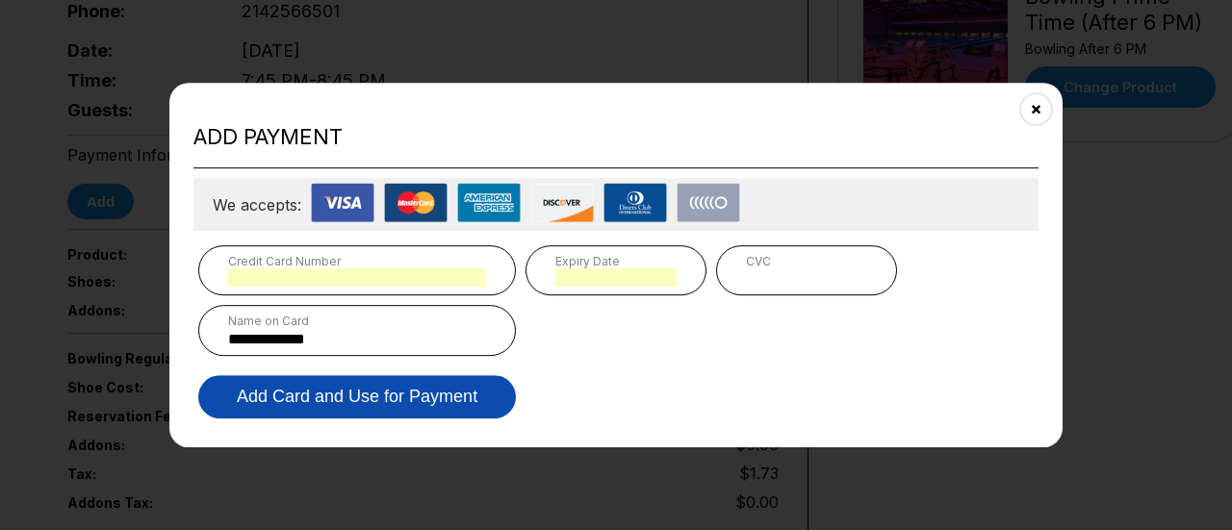
click at [476, 398] on button "Add Card and Use for Payment" at bounding box center [357, 396] width 318 height 43
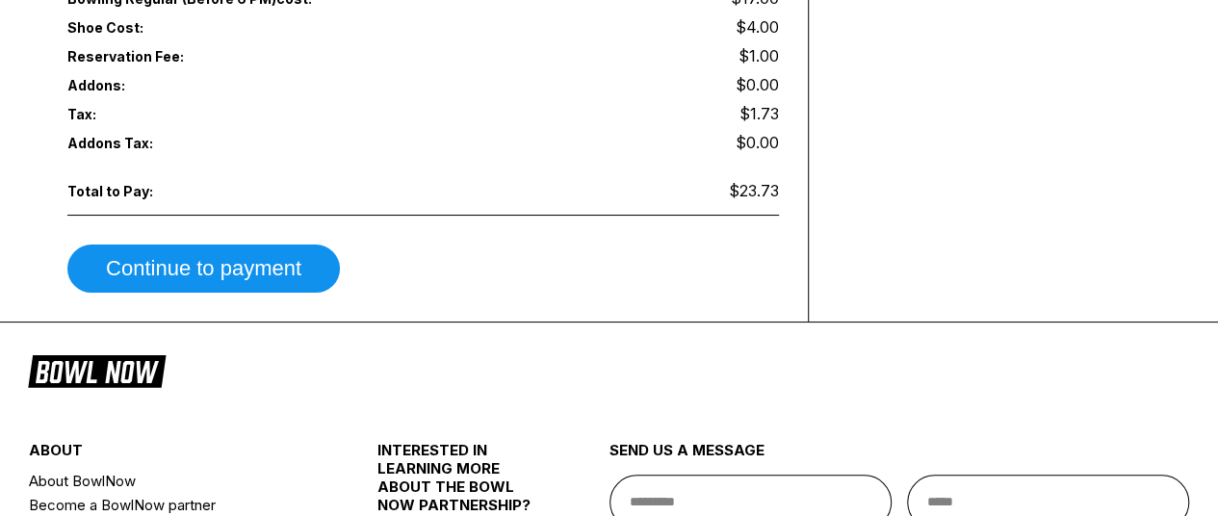
scroll to position [911, 0]
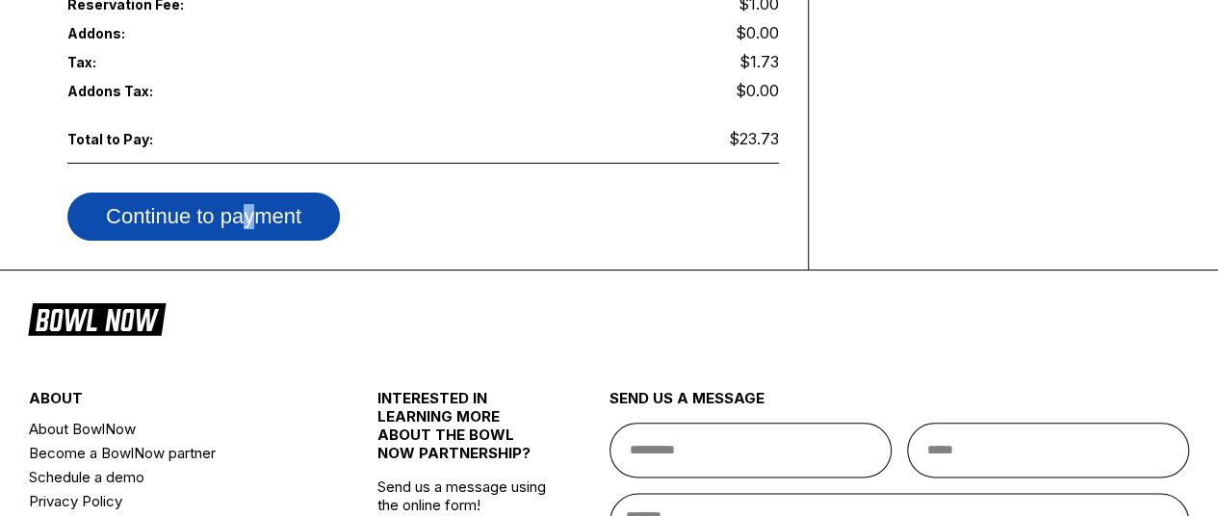
drag, startPoint x: 252, startPoint y: 168, endPoint x: 238, endPoint y: 198, distance: 33.1
click at [238, 198] on div "Continue to payment" at bounding box center [422, 206] width 711 height 67
click at [238, 198] on button "Continue to payment" at bounding box center [203, 216] width 272 height 48
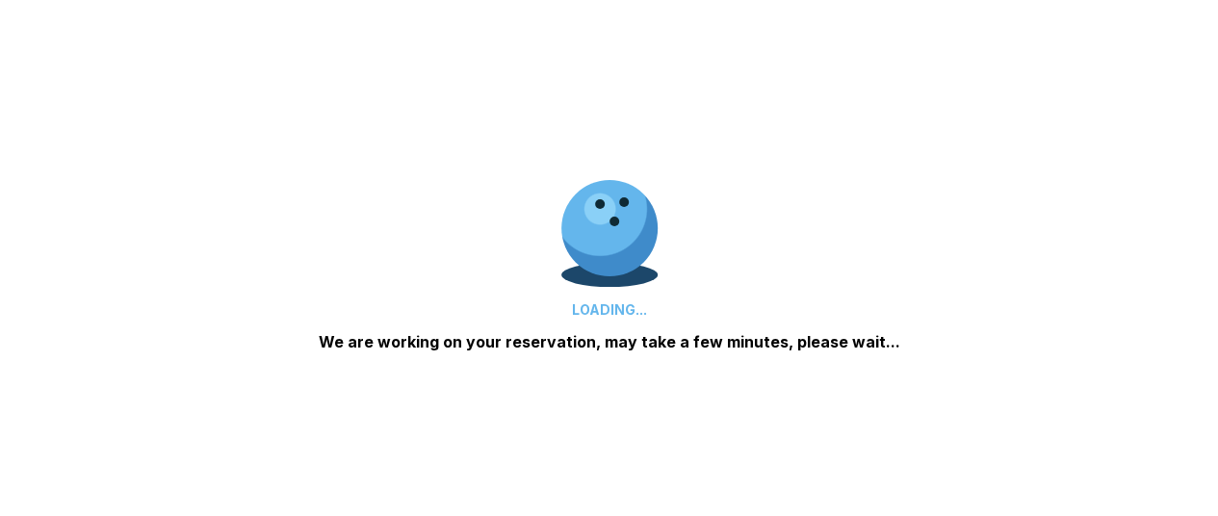
scroll to position [0, 0]
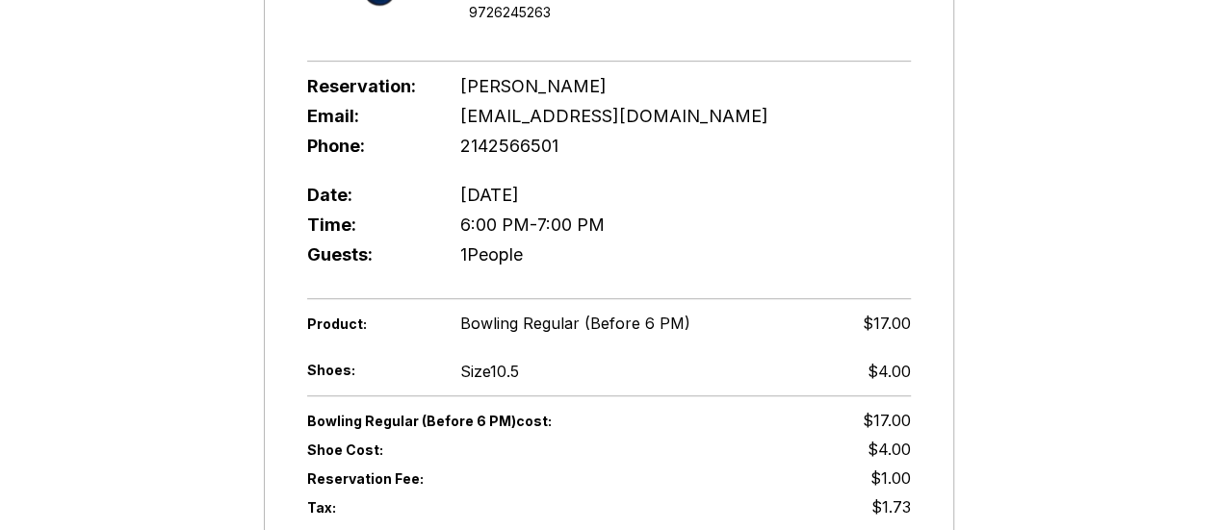
scroll to position [444, 0]
